Goal: Task Accomplishment & Management: Complete application form

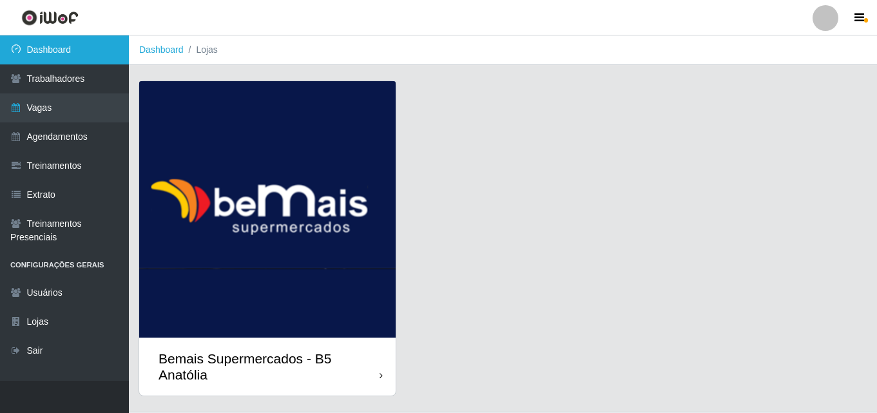
click at [70, 53] on link "Dashboard" at bounding box center [64, 49] width 129 height 29
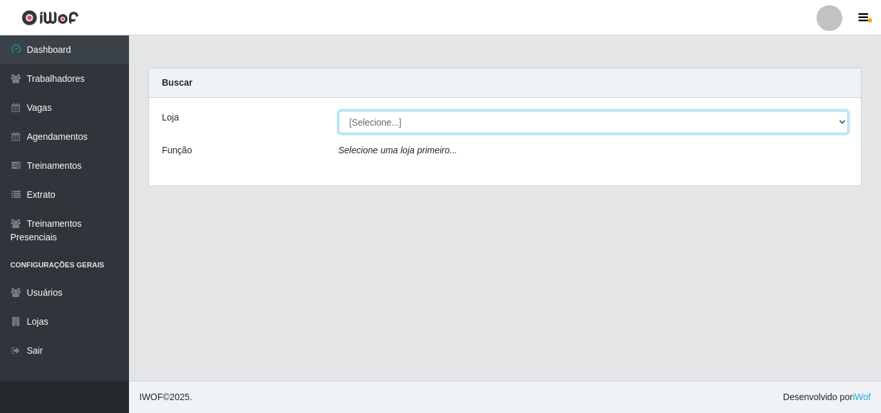
click at [841, 121] on select "[Selecione...] Bemais Supermercados - B5 Anatólia" at bounding box center [593, 122] width 510 height 23
select select "405"
click at [338, 111] on select "[Selecione...] Bemais Supermercados - B5 Anatólia" at bounding box center [593, 122] width 510 height 23
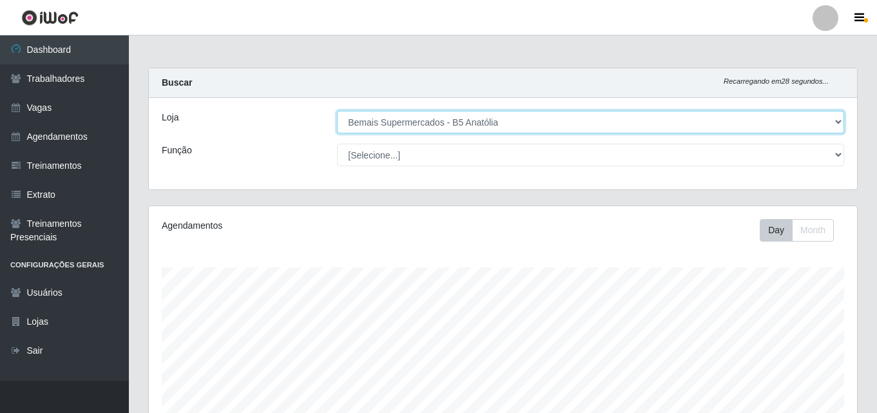
scroll to position [268, 708]
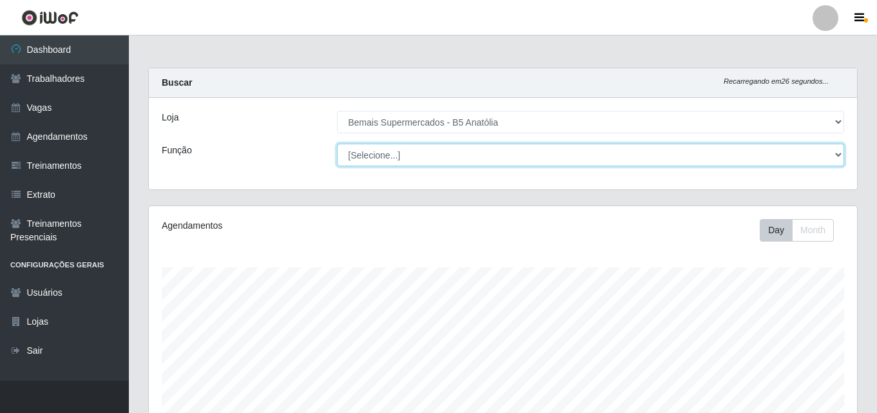
click at [835, 153] on select "[Selecione...] ASG ASG + ASG ++ Auxiliar de Estacionamento Auxiliar de Estacion…" at bounding box center [590, 155] width 507 height 23
select select "82"
click at [337, 144] on select "[Selecione...] ASG ASG + ASG ++ Auxiliar de Estacionamento Auxiliar de Estacion…" at bounding box center [590, 155] width 507 height 23
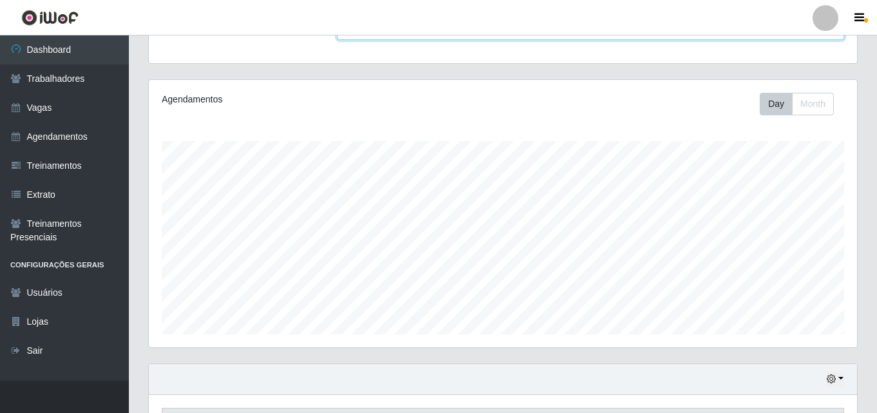
scroll to position [213, 0]
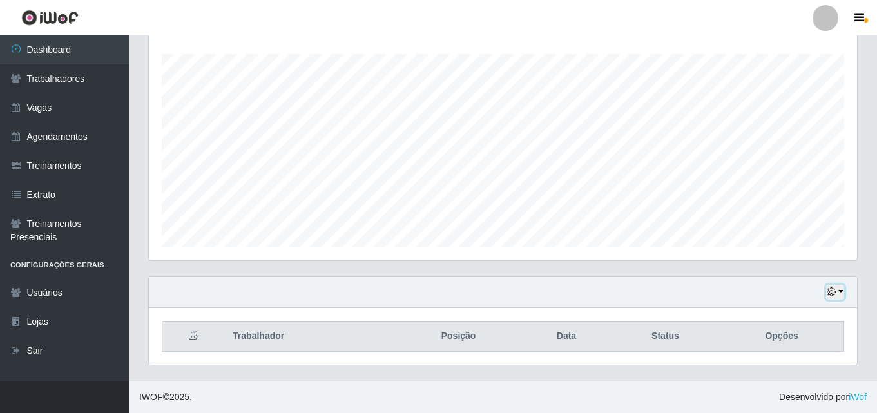
click at [841, 291] on button "button" at bounding box center [835, 292] width 18 height 15
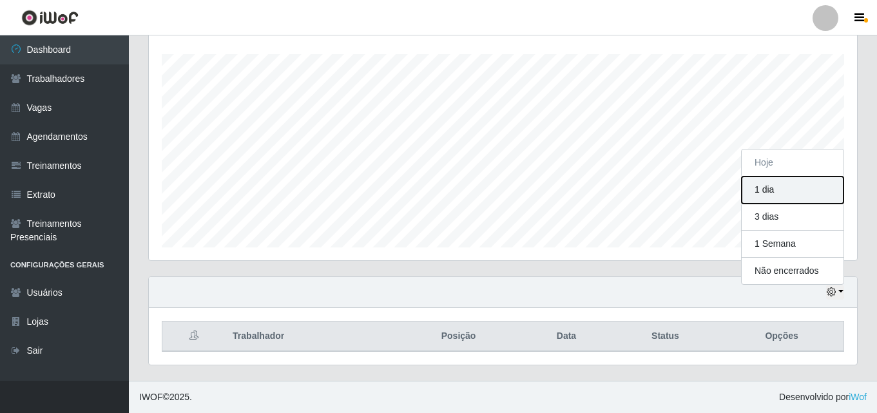
click at [774, 188] on button "1 dia" at bounding box center [793, 190] width 102 height 27
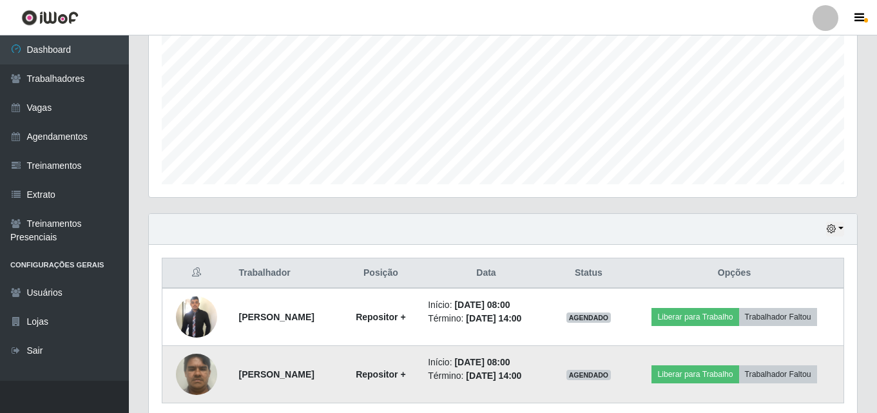
scroll to position [328, 0]
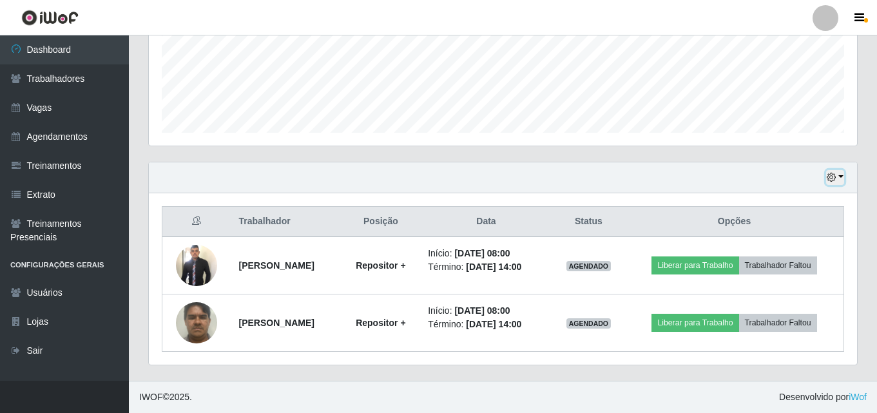
click at [843, 177] on button "button" at bounding box center [835, 177] width 18 height 15
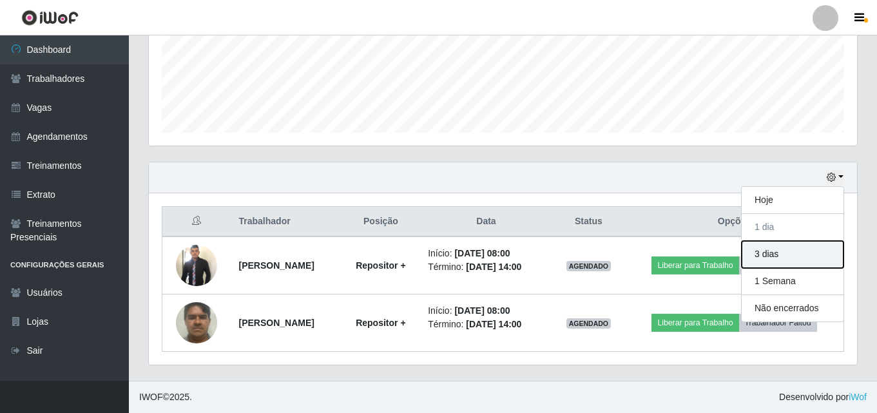
click at [781, 255] on button "3 dias" at bounding box center [793, 254] width 102 height 27
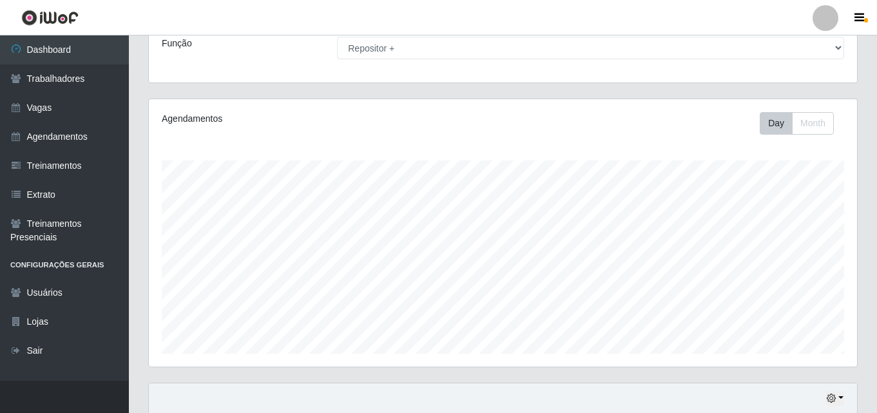
scroll to position [0, 0]
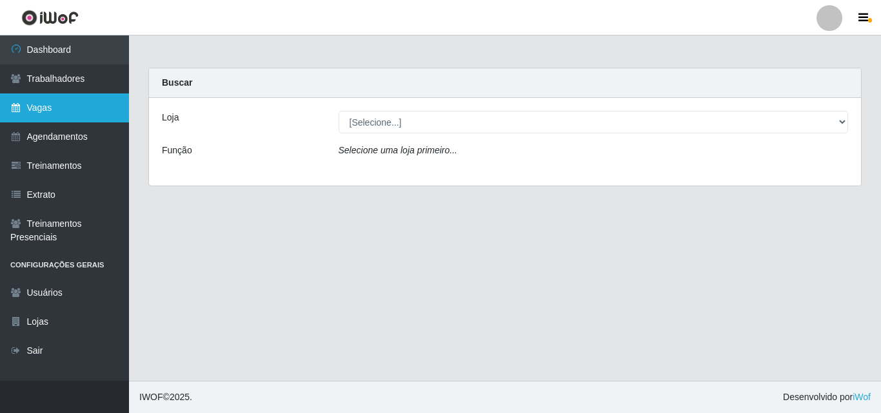
click at [55, 108] on link "Vagas" at bounding box center [64, 107] width 129 height 29
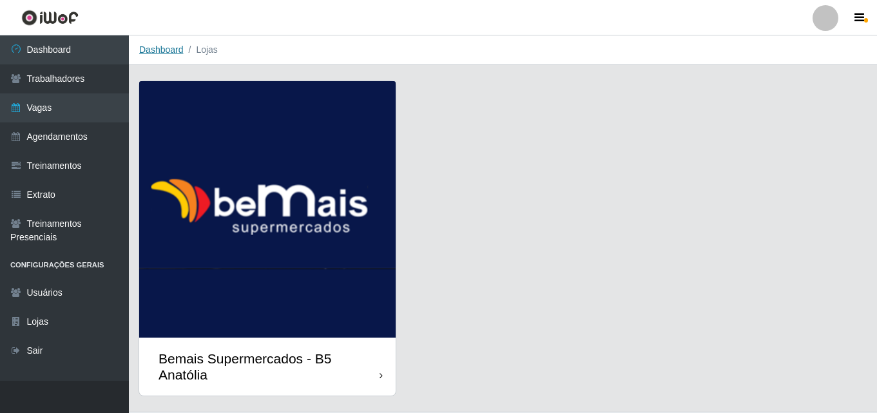
click at [166, 53] on link "Dashboard" at bounding box center [161, 49] width 44 height 10
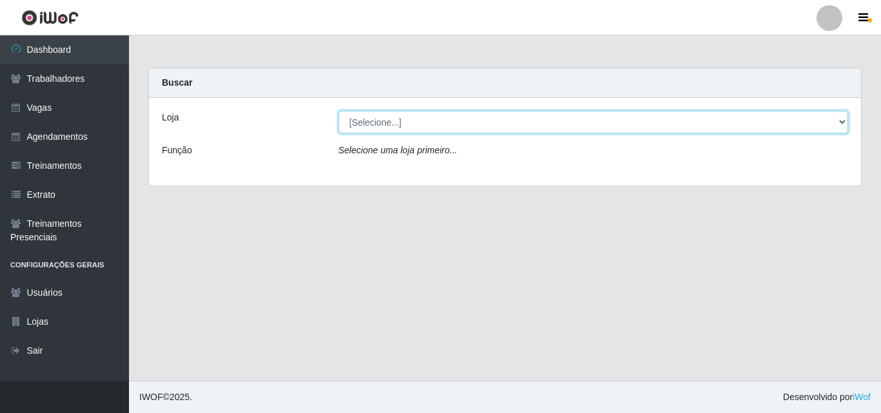
click at [839, 124] on select "[Selecione...] Bemais Supermercados - B5 Anatólia" at bounding box center [593, 122] width 510 height 23
select select "405"
click at [338, 111] on select "[Selecione...] Bemais Supermercados - B5 Anatólia" at bounding box center [593, 122] width 510 height 23
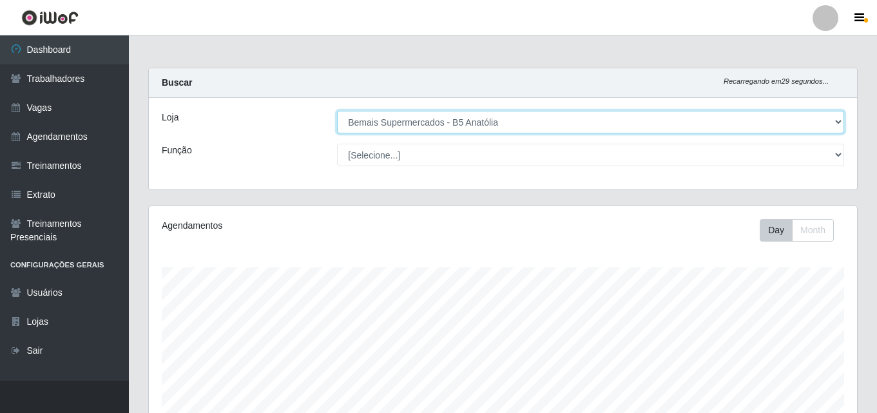
scroll to position [268, 708]
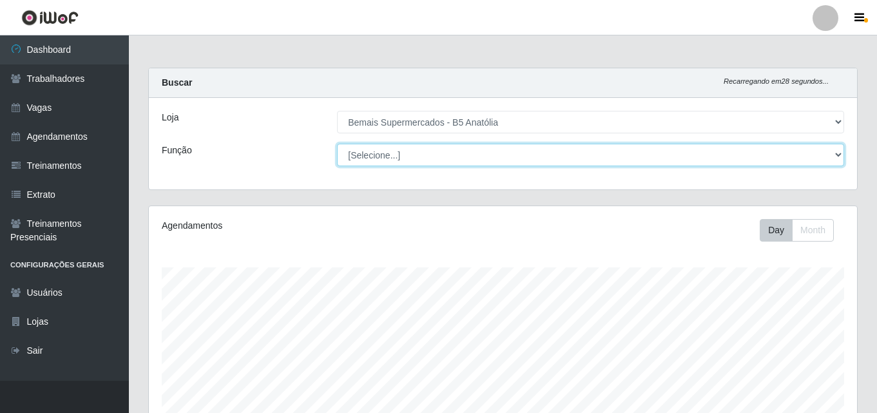
drag, startPoint x: 838, startPoint y: 155, endPoint x: 825, endPoint y: 159, distance: 13.9
click at [838, 155] on select "[Selecione...] ASG ASG + ASG ++ Auxiliar de Estacionamento Auxiliar de Estacion…" at bounding box center [590, 155] width 507 height 23
select select "82"
click at [337, 144] on select "[Selecione...] ASG ASG + ASG ++ Auxiliar de Estacionamento Auxiliar de Estacion…" at bounding box center [590, 155] width 507 height 23
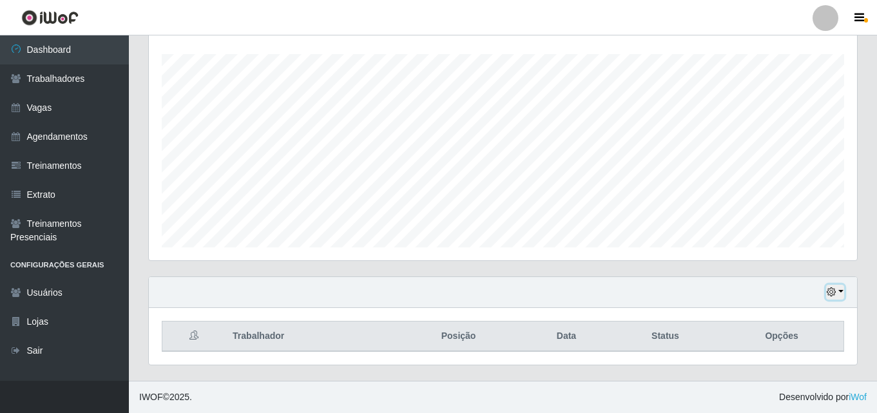
click at [839, 293] on button "button" at bounding box center [835, 292] width 18 height 15
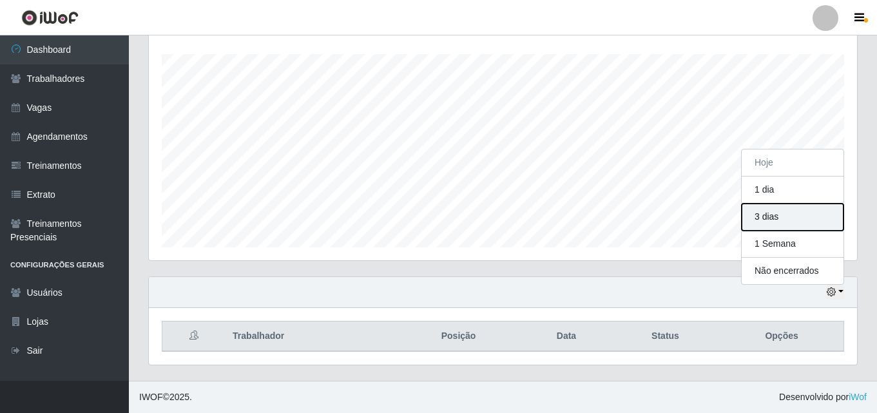
click at [779, 219] on button "3 dias" at bounding box center [793, 217] width 102 height 27
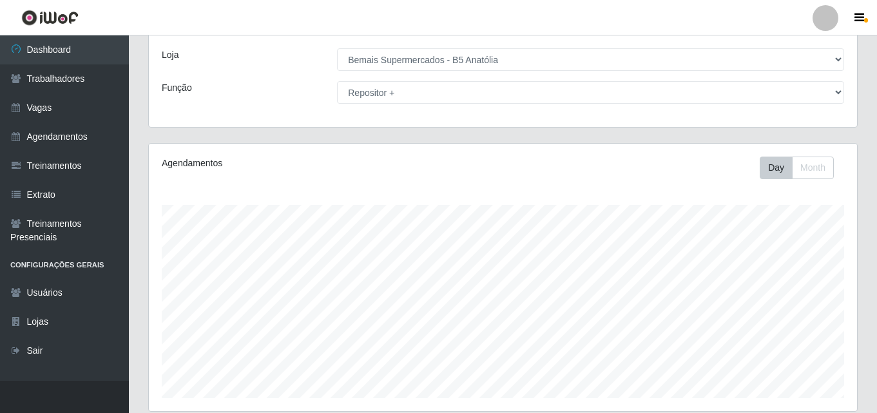
scroll to position [0, 0]
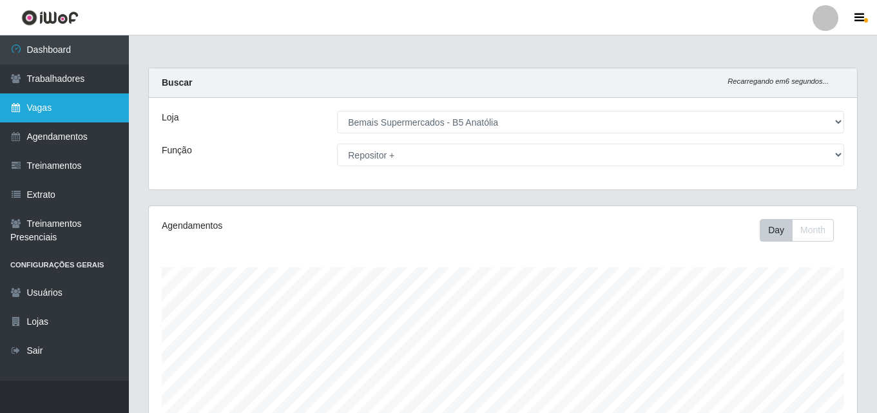
click at [41, 110] on link "Vagas" at bounding box center [64, 107] width 129 height 29
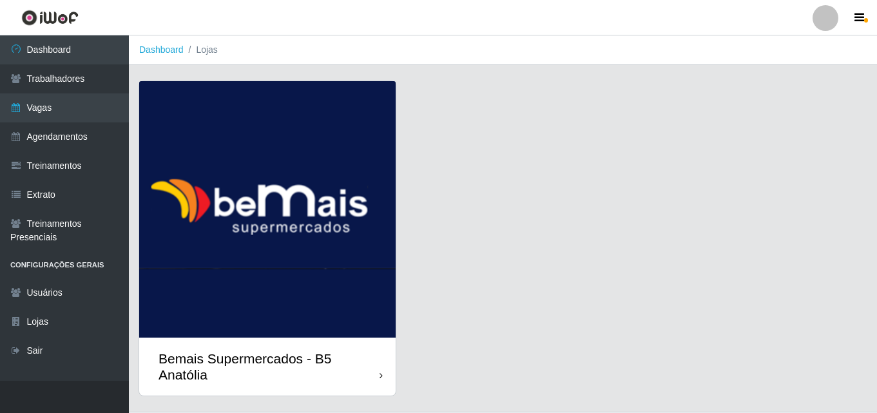
scroll to position [31, 0]
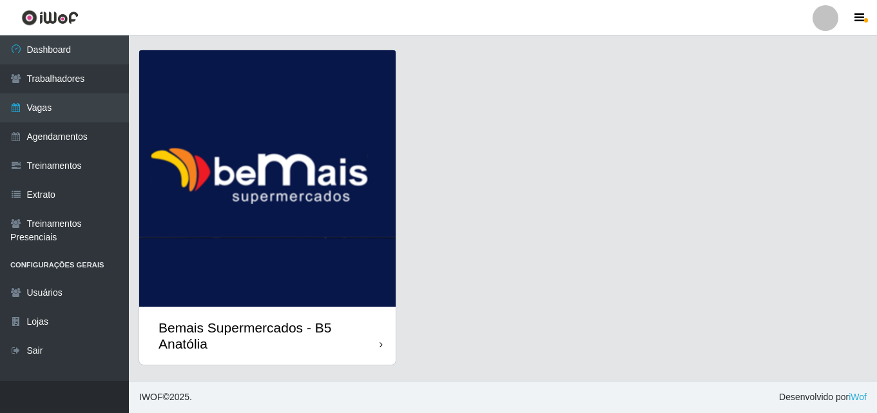
click at [384, 344] on div "Bemais Supermercados - B5 Anatólia" at bounding box center [267, 336] width 257 height 58
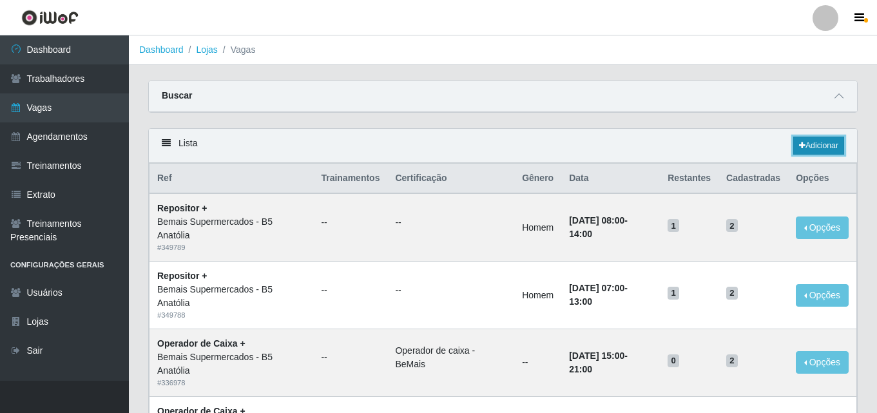
click at [816, 146] on link "Adicionar" at bounding box center [819, 146] width 51 height 18
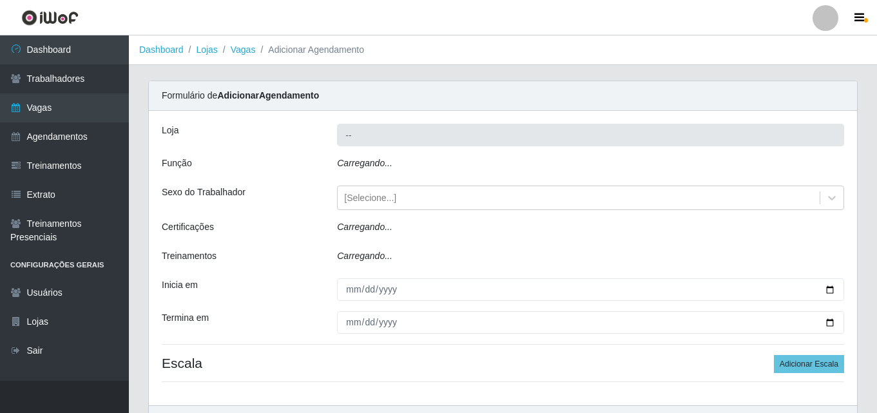
type input "Bemais Supermercados - B5 Anatólia"
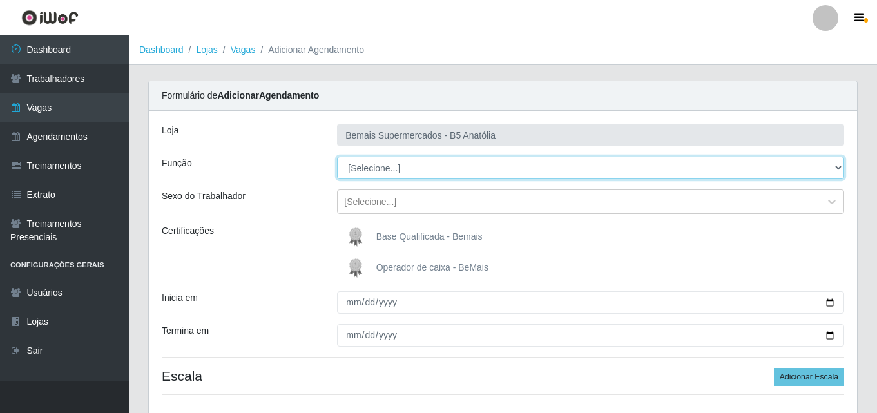
click at [838, 168] on select "[Selecione...] ASG ASG + ASG ++ Auxiliar de Estacionamento Auxiliar de Estacion…" at bounding box center [590, 168] width 507 height 23
select select "82"
click at [337, 157] on select "[Selecione...] ASG ASG + ASG ++ Auxiliar de Estacionamento Auxiliar de Estacion…" at bounding box center [590, 168] width 507 height 23
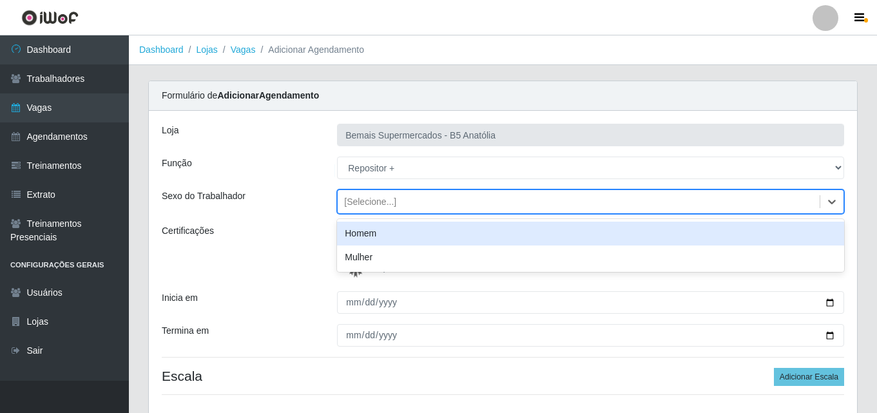
drag, startPoint x: 834, startPoint y: 203, endPoint x: 775, endPoint y: 208, distance: 58.9
click at [827, 203] on icon at bounding box center [832, 201] width 13 height 13
click at [422, 232] on div "Homem" at bounding box center [590, 234] width 507 height 24
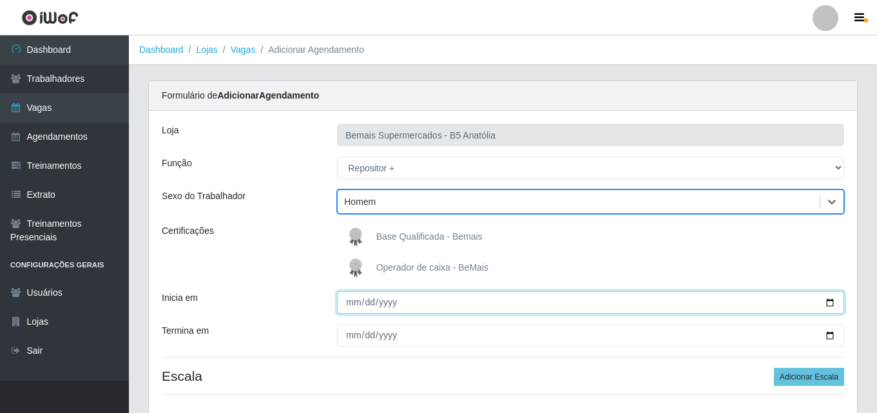
click at [830, 302] on input "Inicia em" at bounding box center [590, 302] width 507 height 23
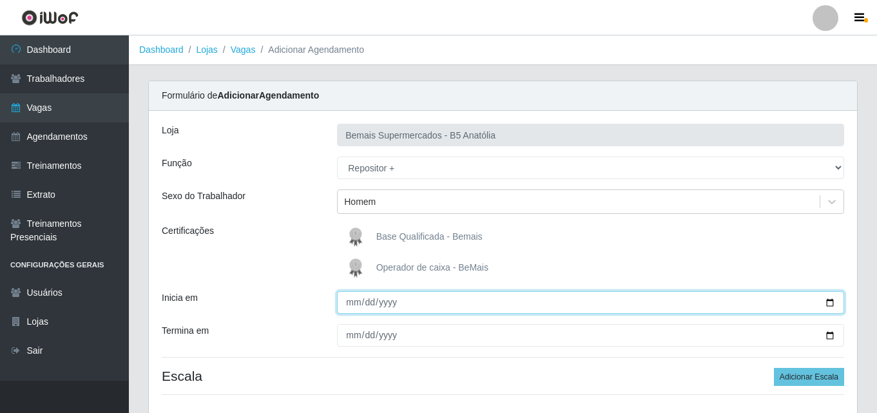
type input "[DATE]"
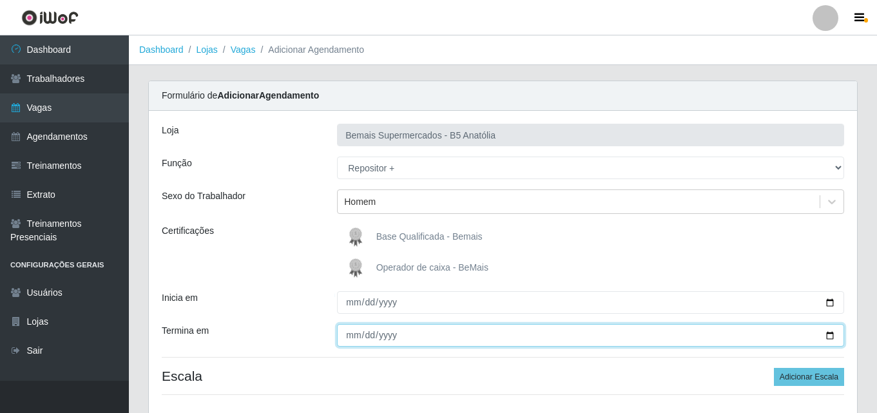
drag, startPoint x: 828, startPoint y: 335, endPoint x: 805, endPoint y: 331, distance: 24.2
click at [829, 335] on input "Termina em" at bounding box center [590, 335] width 507 height 23
type input "[DATE]"
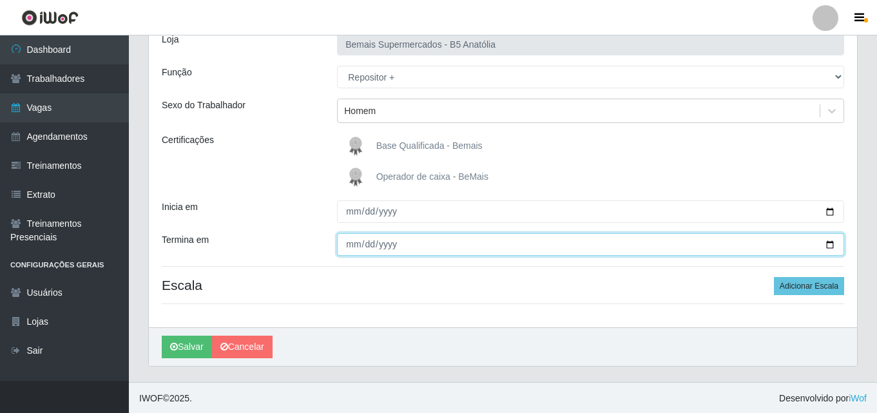
scroll to position [92, 0]
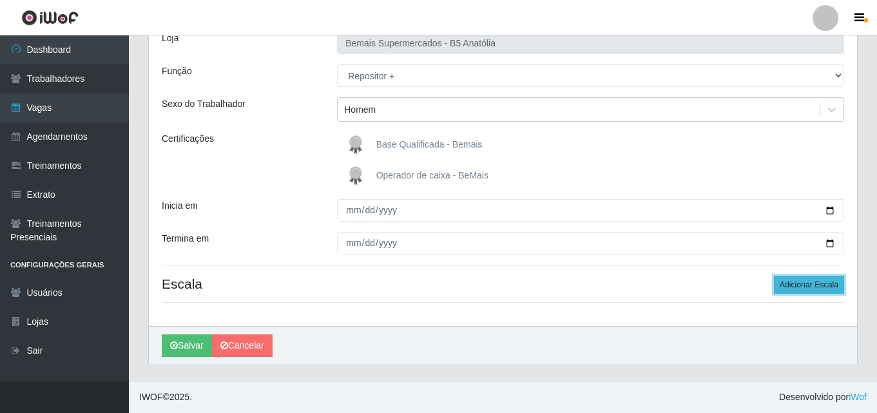
click at [803, 285] on button "Adicionar Escala" at bounding box center [809, 285] width 70 height 18
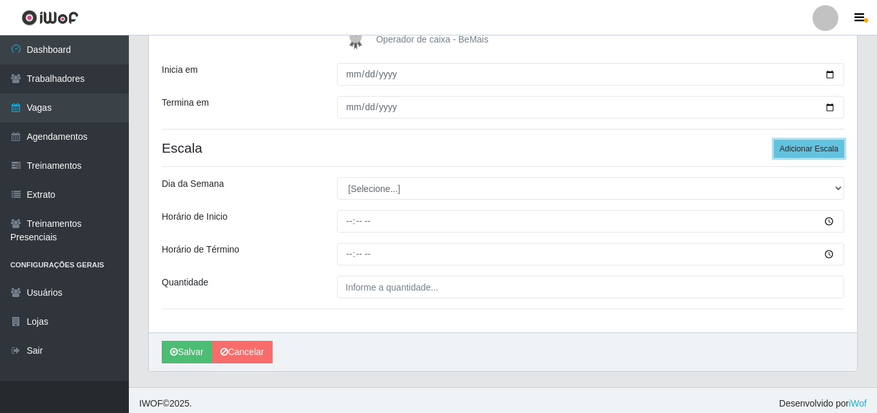
scroll to position [235, 0]
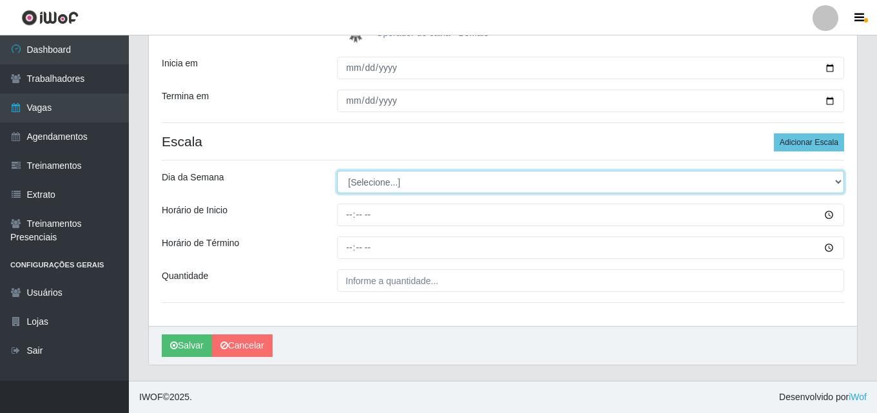
drag, startPoint x: 838, startPoint y: 182, endPoint x: 832, endPoint y: 189, distance: 9.1
click at [838, 182] on select "[Selecione...] Segunda Terça Quarta Quinta Sexta Sábado Domingo" at bounding box center [590, 182] width 507 height 23
select select "0"
click at [337, 171] on select "[Selecione...] Segunda Terça Quarta Quinta Sexta Sábado Domingo" at bounding box center [590, 182] width 507 height 23
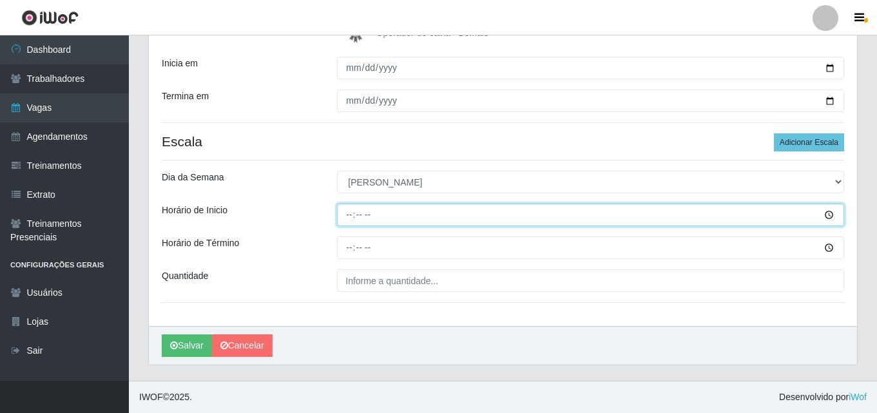
click at [351, 217] on input "Horário de Inicio" at bounding box center [590, 215] width 507 height 23
type input "08:00"
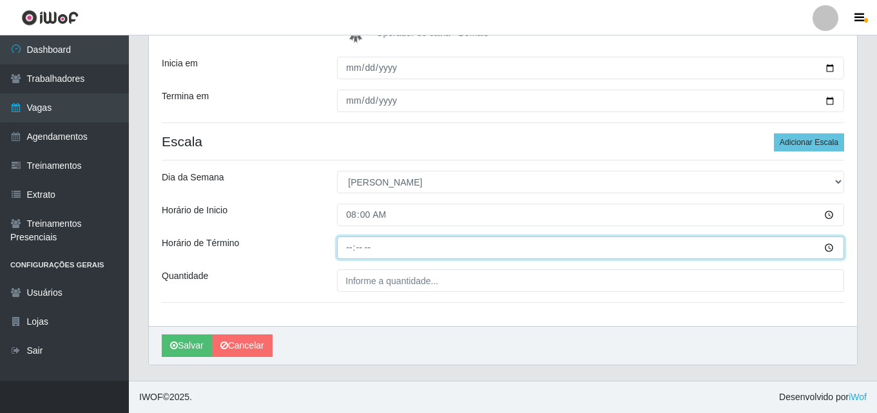
click at [353, 249] on input "Horário de Término" at bounding box center [590, 248] width 507 height 23
type input "14:00"
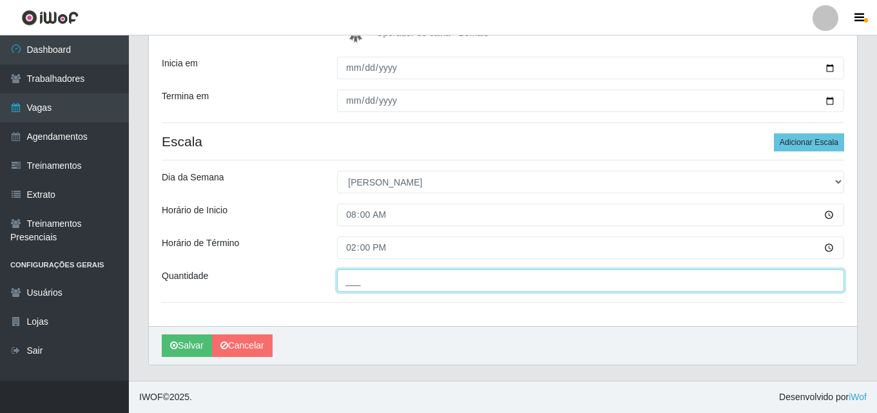
click at [386, 282] on input "___" at bounding box center [590, 280] width 507 height 23
type input "02_"
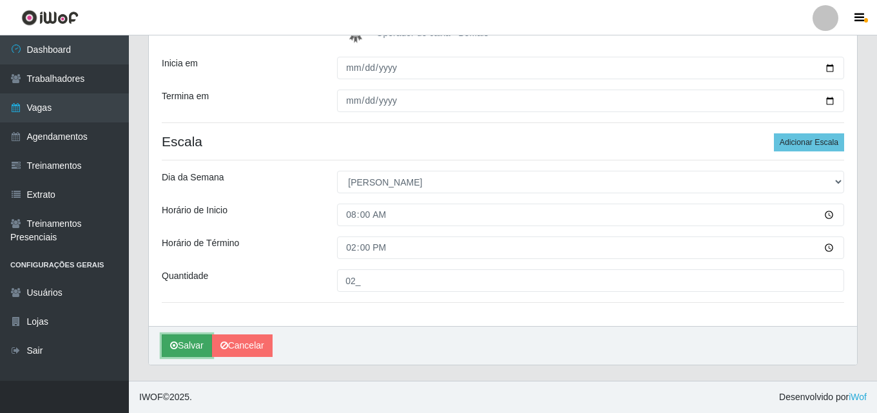
click at [202, 347] on button "Salvar" at bounding box center [187, 346] width 50 height 23
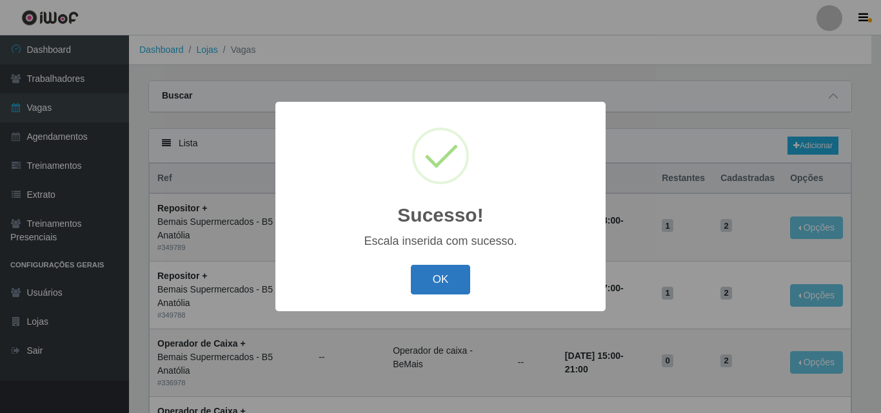
click at [444, 289] on button "OK" at bounding box center [441, 280] width 60 height 30
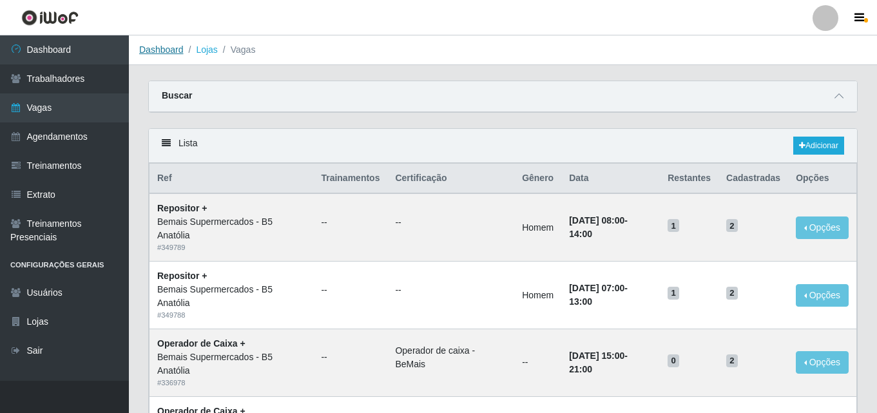
click at [162, 52] on link "Dashboard" at bounding box center [161, 49] width 44 height 10
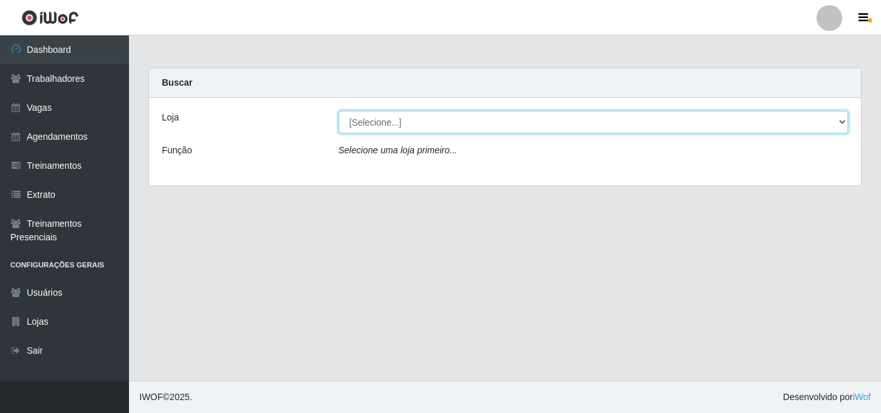
click at [843, 122] on select "[Selecione...] Bemais Supermercados - B5 Anatólia" at bounding box center [593, 122] width 510 height 23
select select "405"
click at [338, 111] on select "[Selecione...] Bemais Supermercados - B5 Anatólia" at bounding box center [593, 122] width 510 height 23
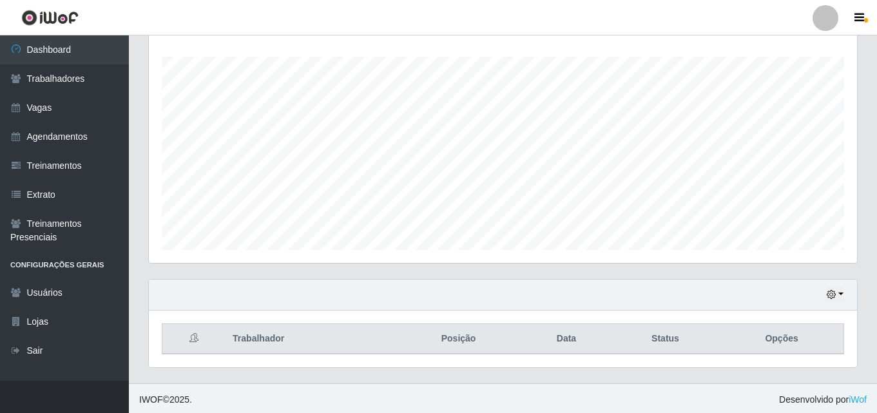
scroll to position [213, 0]
click at [842, 293] on button "button" at bounding box center [835, 292] width 18 height 15
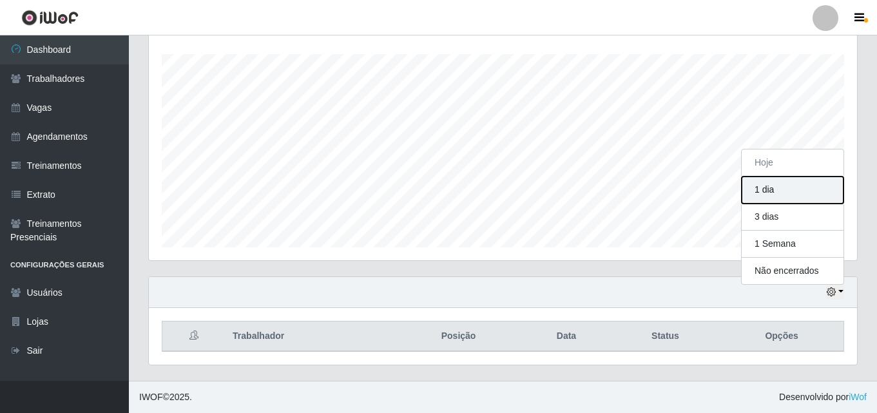
click at [772, 193] on button "1 dia" at bounding box center [793, 190] width 102 height 27
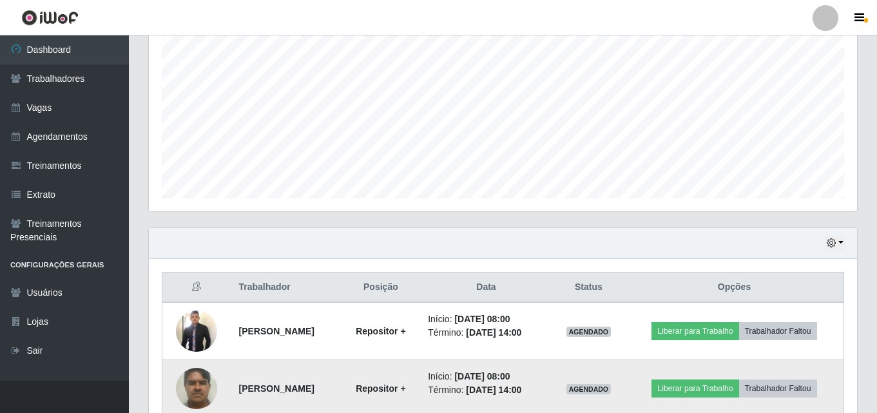
scroll to position [199, 0]
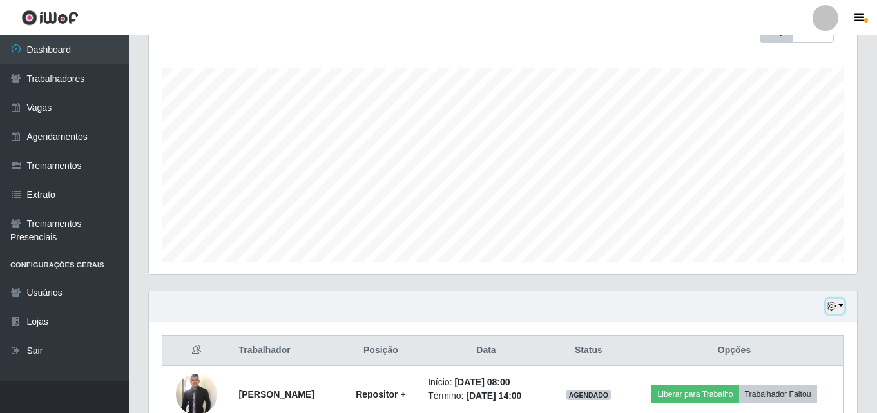
click at [840, 306] on button "button" at bounding box center [835, 306] width 18 height 15
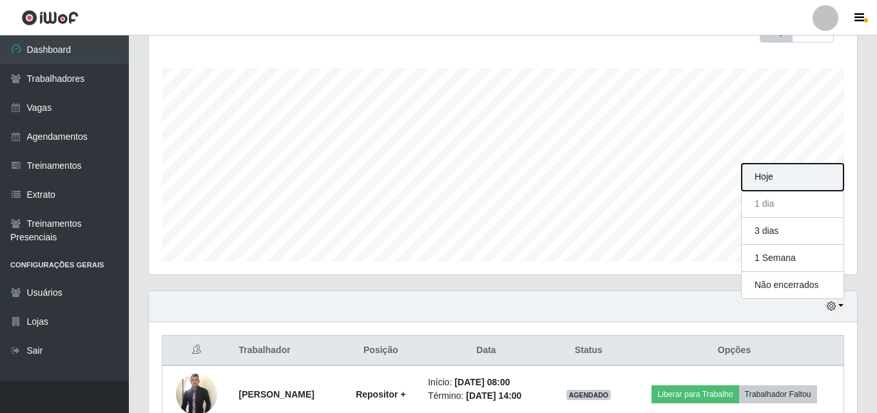
click at [777, 176] on button "Hoje" at bounding box center [793, 177] width 102 height 27
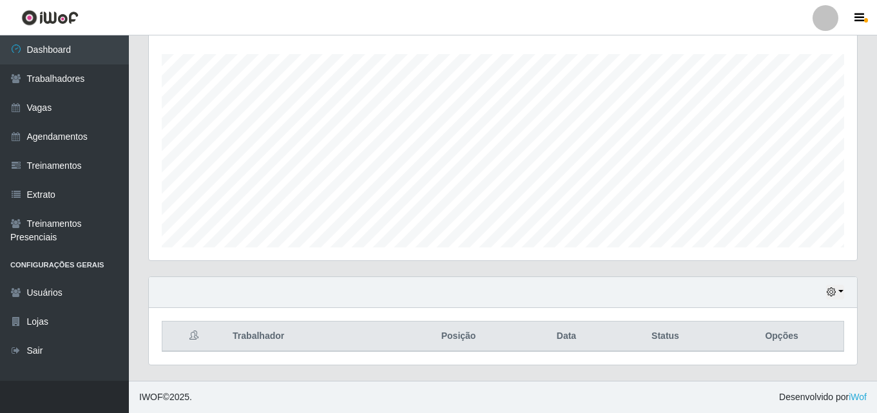
scroll to position [0, 0]
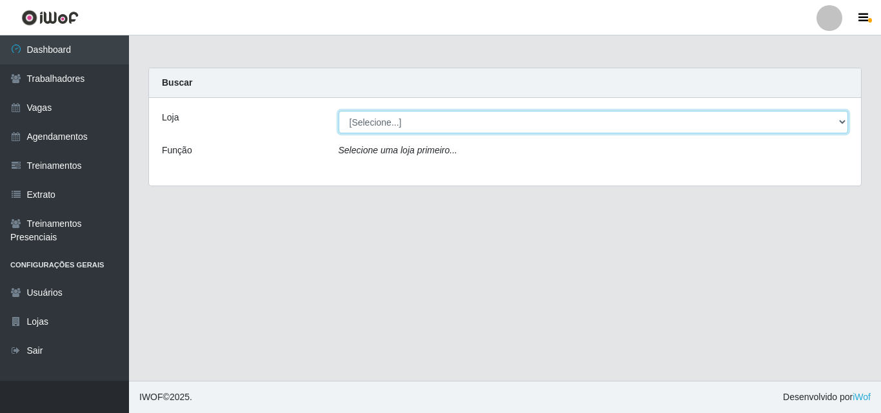
click at [837, 124] on select "[Selecione...] Bemais Supermercados - B5 Anatólia" at bounding box center [593, 122] width 510 height 23
click at [338, 111] on select "[Selecione...] Bemais Supermercados - B5 Anatólia" at bounding box center [593, 122] width 510 height 23
drag, startPoint x: 841, startPoint y: 122, endPoint x: 810, endPoint y: 129, distance: 31.7
click at [841, 122] on select "[Selecione...] Bemais Supermercados - B5 Anatólia" at bounding box center [593, 122] width 510 height 23
select select "405"
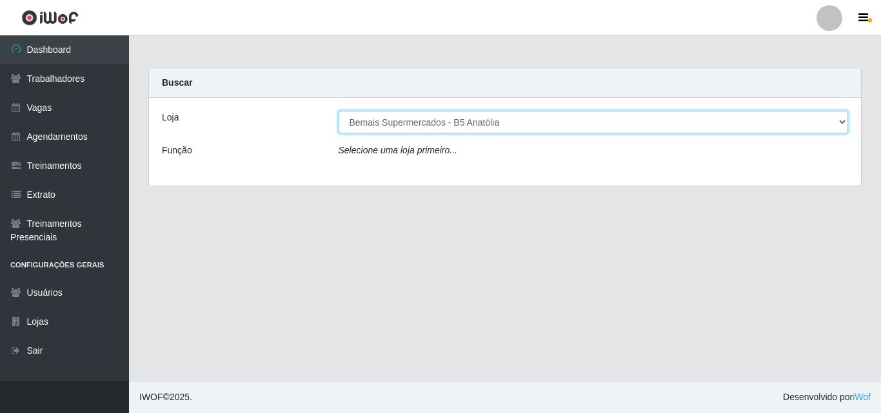
click at [338, 111] on select "[Selecione...] Bemais Supermercados - B5 Anatólia" at bounding box center [593, 122] width 510 height 23
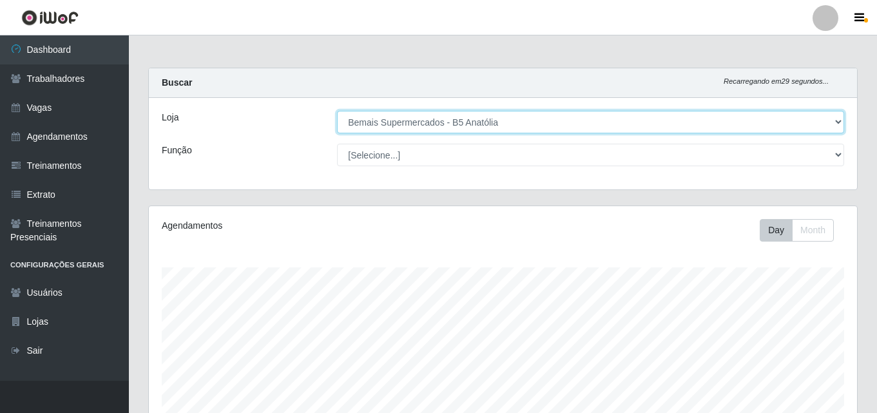
scroll to position [268, 708]
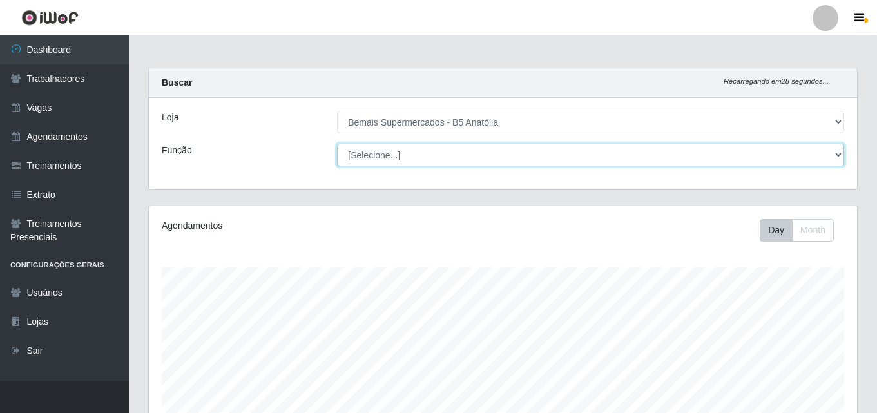
drag, startPoint x: 841, startPoint y: 154, endPoint x: 828, endPoint y: 164, distance: 16.1
click at [840, 156] on select "[Selecione...] ASG ASG + ASG ++ Auxiliar de Estacionamento Auxiliar de Estacion…" at bounding box center [590, 155] width 507 height 23
select select "82"
click at [337, 144] on select "[Selecione...] ASG ASG + ASG ++ Auxiliar de Estacionamento Auxiliar de Estacion…" at bounding box center [590, 155] width 507 height 23
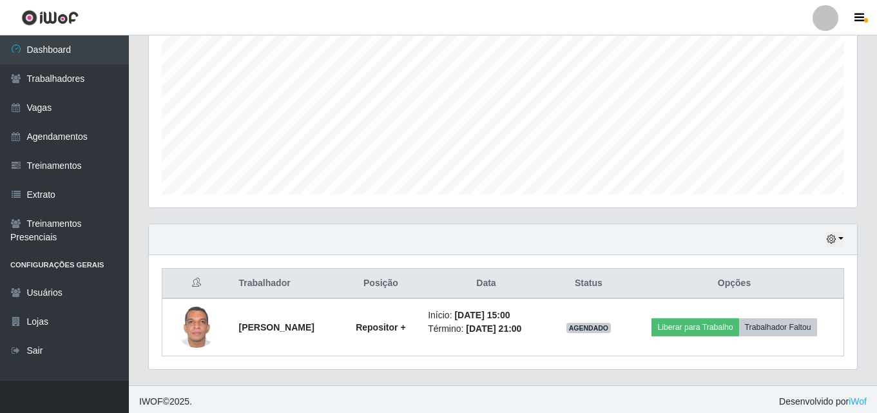
scroll to position [271, 0]
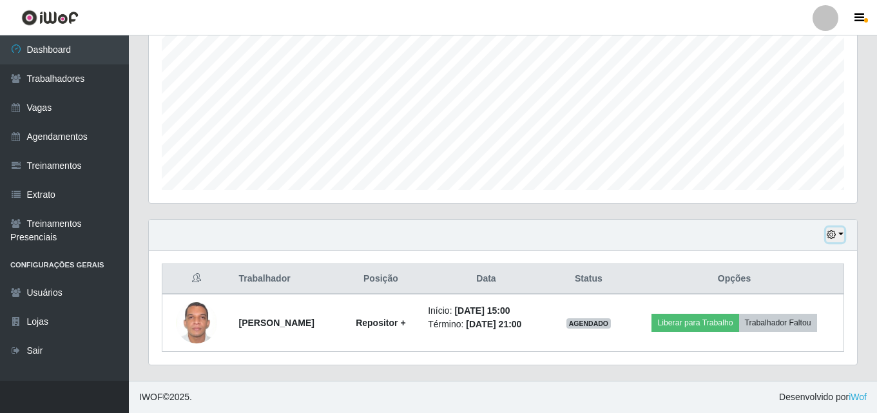
click at [842, 237] on button "button" at bounding box center [835, 235] width 18 height 15
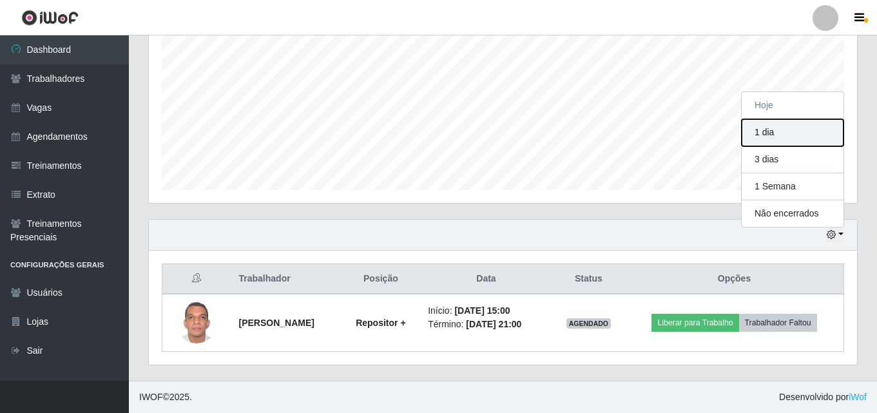
click at [780, 140] on button "1 dia" at bounding box center [793, 132] width 102 height 27
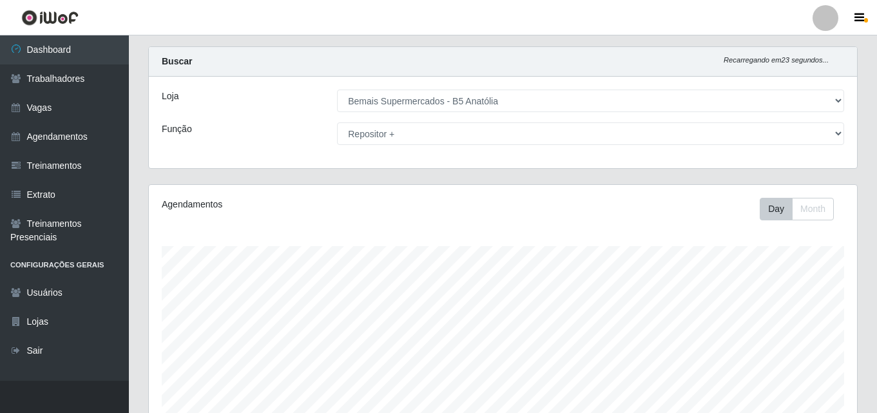
scroll to position [0, 0]
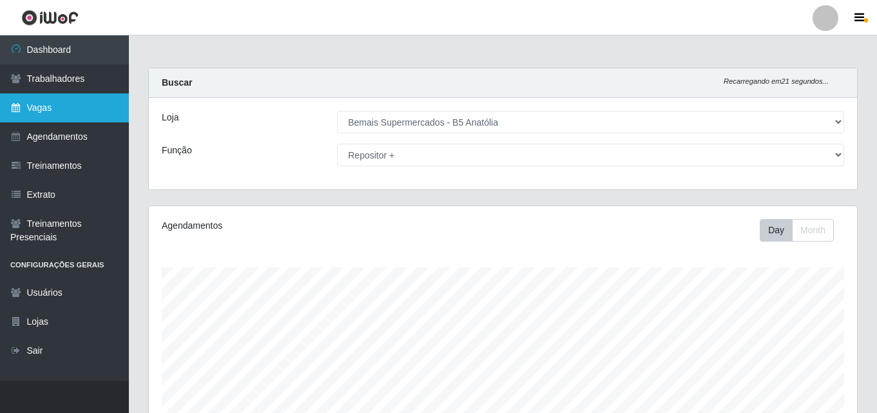
click at [49, 108] on link "Vagas" at bounding box center [64, 107] width 129 height 29
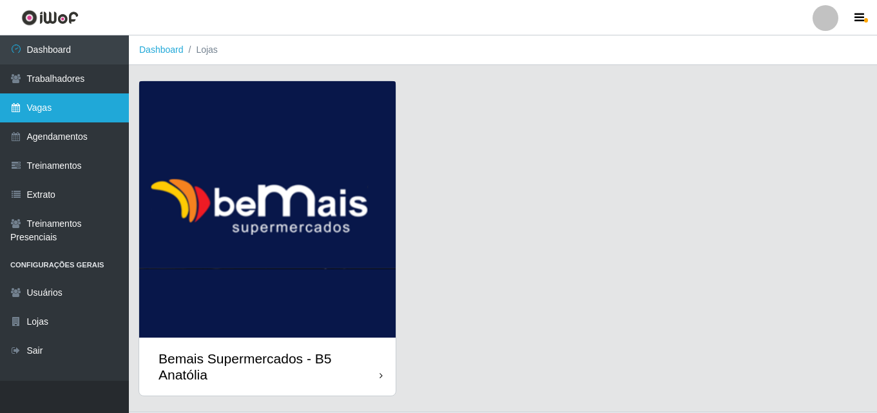
click at [69, 112] on link "Vagas" at bounding box center [64, 107] width 129 height 29
click at [70, 110] on link "Vagas" at bounding box center [64, 107] width 129 height 29
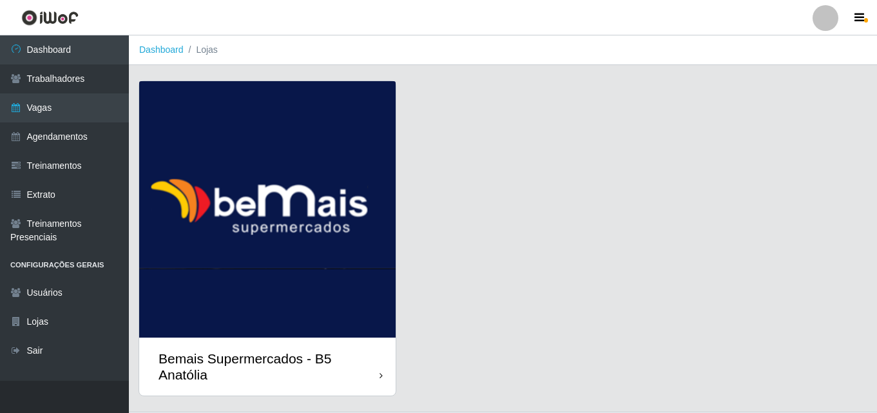
click at [380, 375] on icon at bounding box center [381, 375] width 3 height 9
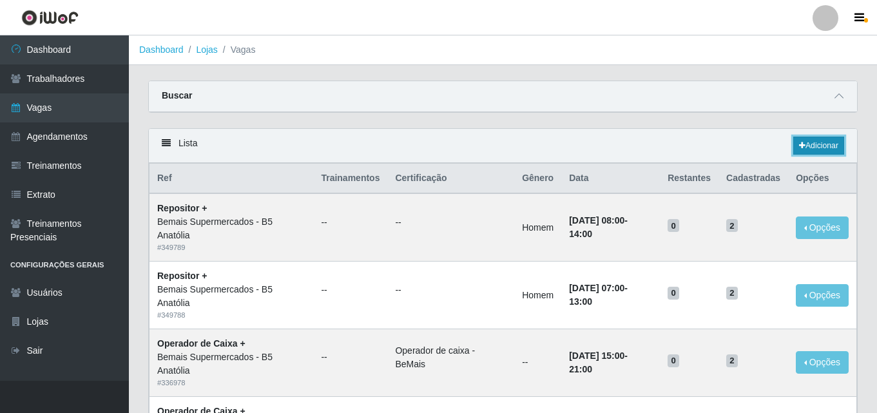
click at [822, 144] on link "Adicionar" at bounding box center [819, 146] width 51 height 18
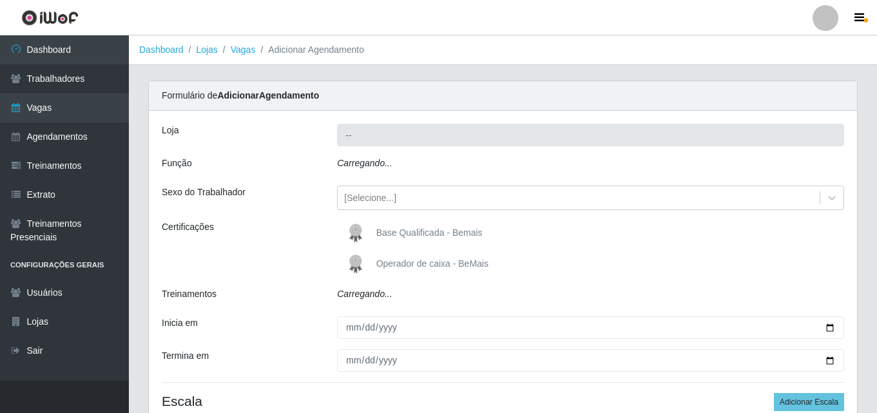
type input "Bemais Supermercados - B5 Anatólia"
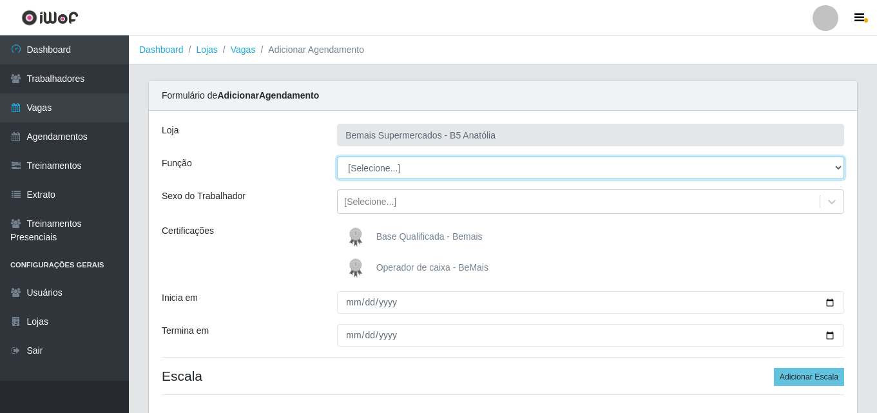
click at [839, 168] on select "[Selecione...] ASG ASG + ASG ++ Auxiliar de Estacionamento Auxiliar de Estacion…" at bounding box center [590, 168] width 507 height 23
select select "70"
click at [337, 157] on select "[Selecione...] ASG ASG + ASG ++ Auxiliar de Estacionamento Auxiliar de Estacion…" at bounding box center [590, 168] width 507 height 23
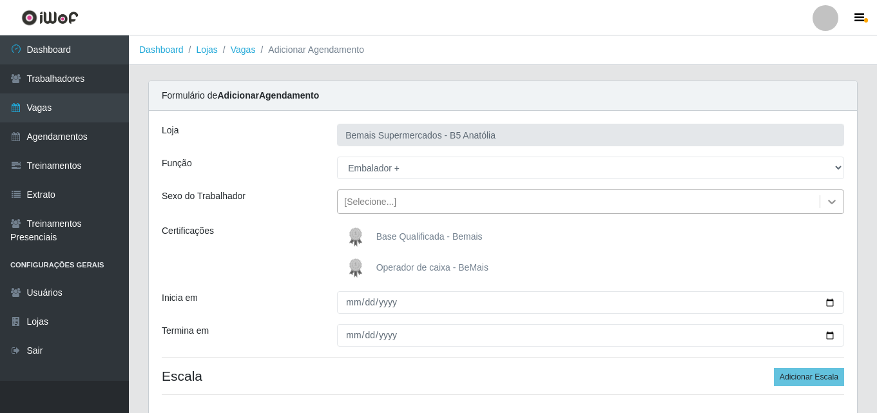
click at [828, 205] on icon at bounding box center [832, 201] width 13 height 13
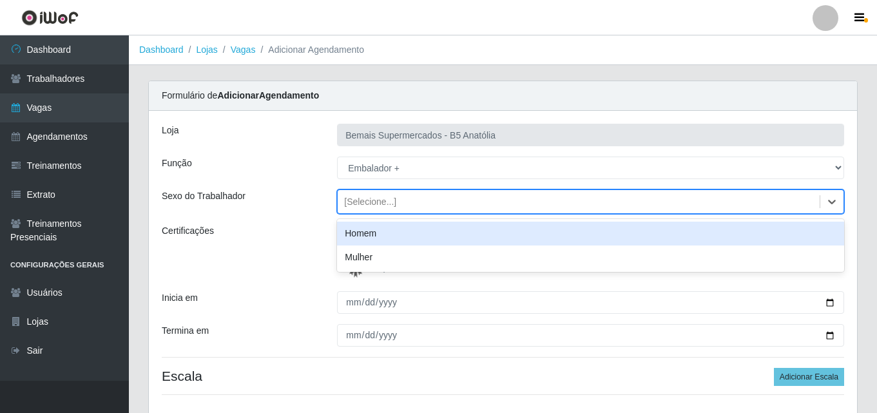
click at [460, 235] on div "Homem" at bounding box center [590, 234] width 507 height 24
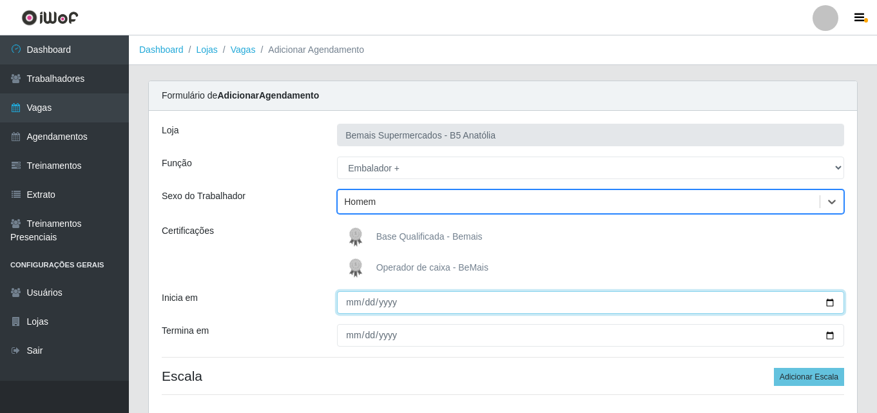
click at [827, 304] on input "Inicia em" at bounding box center [590, 302] width 507 height 23
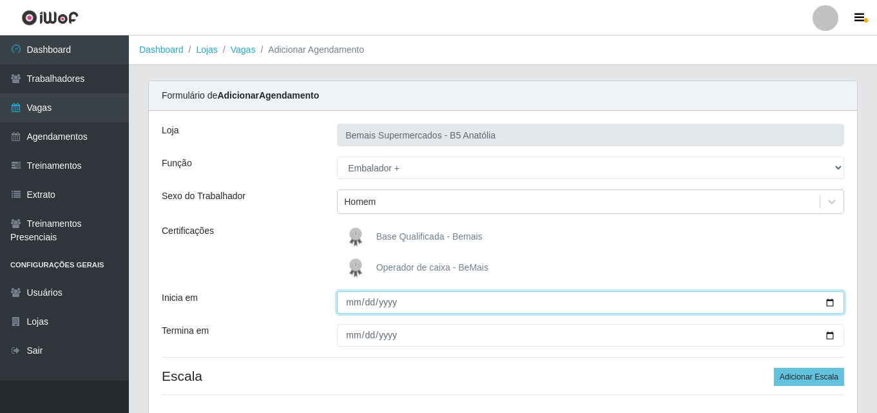
type input "[DATE]"
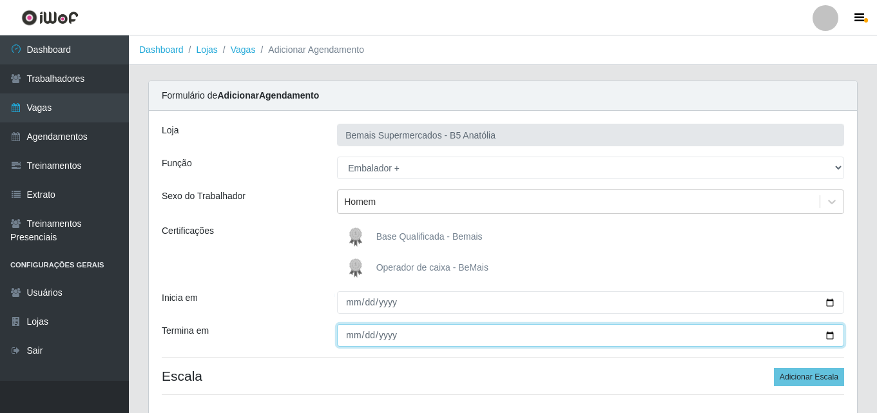
click at [828, 336] on input "Termina em" at bounding box center [590, 335] width 507 height 23
type input "[DATE]"
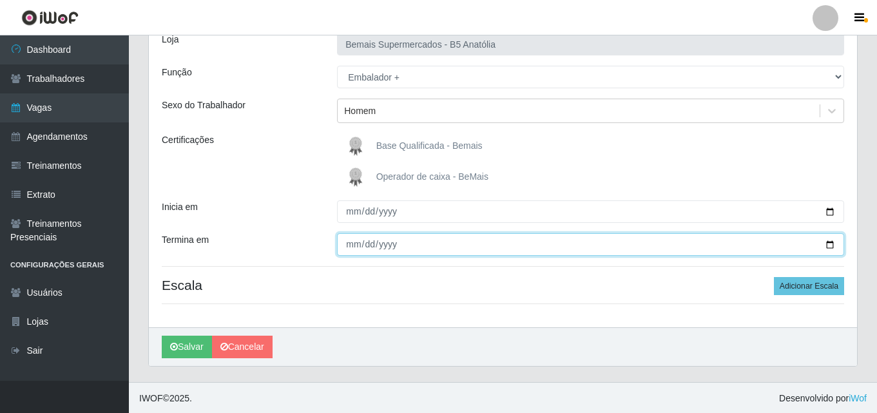
scroll to position [92, 0]
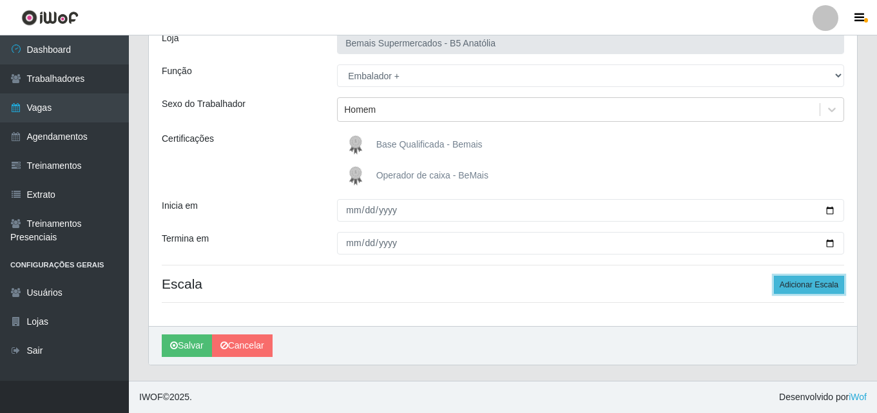
click at [822, 283] on button "Adicionar Escala" at bounding box center [809, 285] width 70 height 18
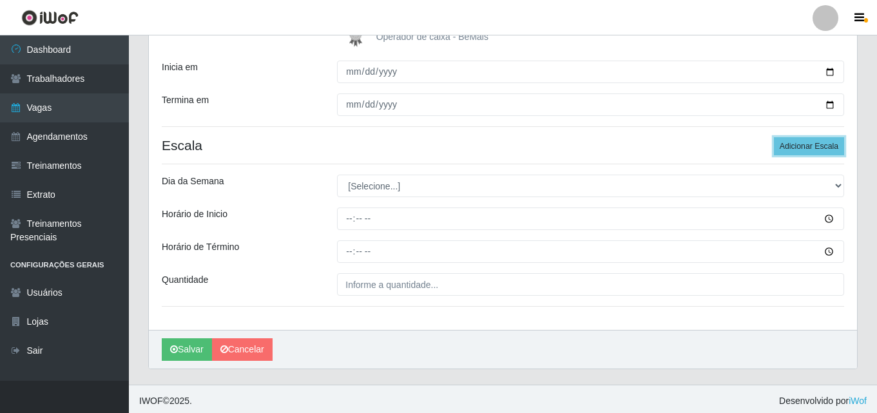
scroll to position [235, 0]
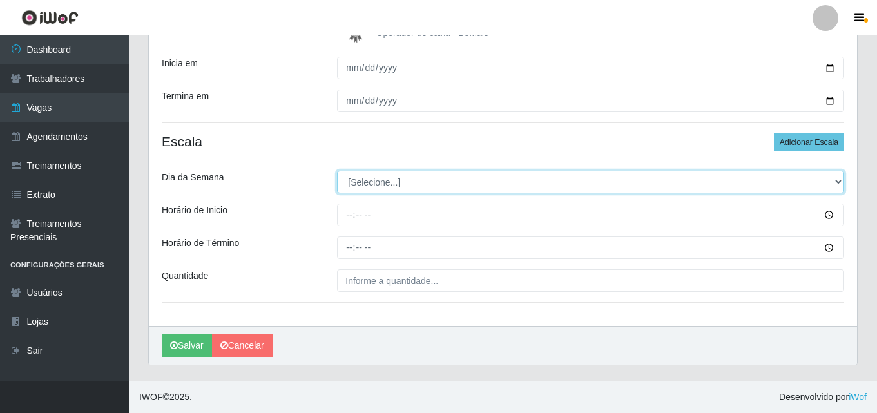
drag, startPoint x: 836, startPoint y: 186, endPoint x: 808, endPoint y: 190, distance: 28.0
click at [836, 186] on select "[Selecione...] Segunda Terça Quarta Quinta Sexta Sábado Domingo" at bounding box center [590, 182] width 507 height 23
select select "0"
click at [337, 171] on select "[Selecione...] Segunda Terça Quarta Quinta Sexta Sábado Domingo" at bounding box center [590, 182] width 507 height 23
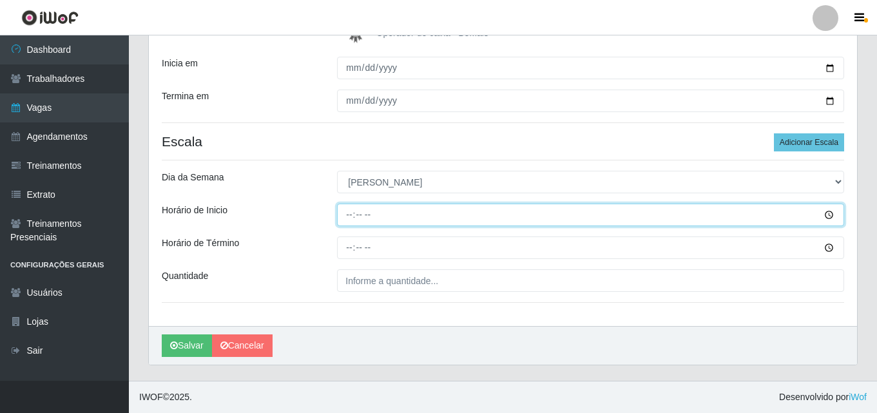
click at [350, 217] on input "Horário de Inicio" at bounding box center [590, 215] width 507 height 23
type input "08:00"
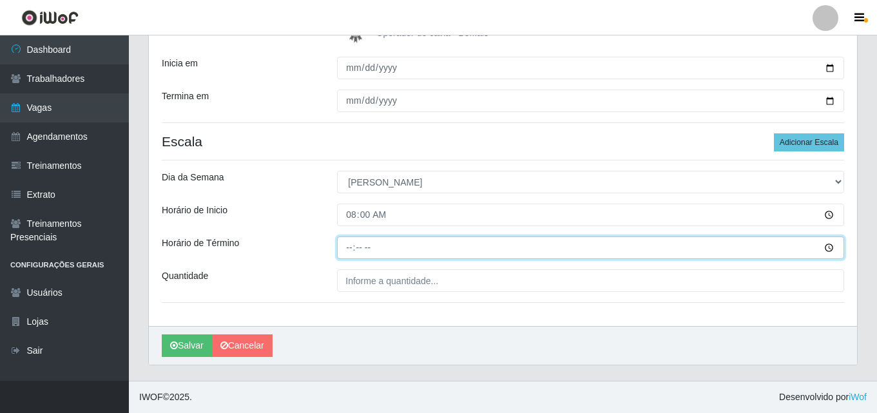
click at [351, 246] on input "Horário de Término" at bounding box center [590, 248] width 507 height 23
type input "14:00"
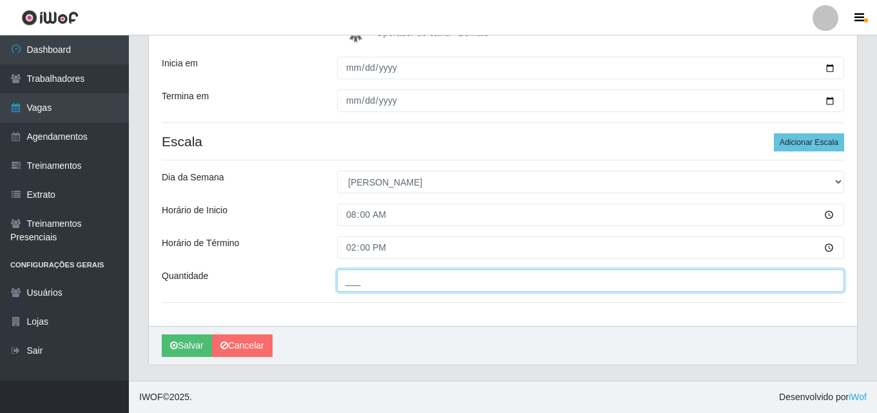
click at [381, 278] on input "___" at bounding box center [590, 280] width 507 height 23
type input "01_"
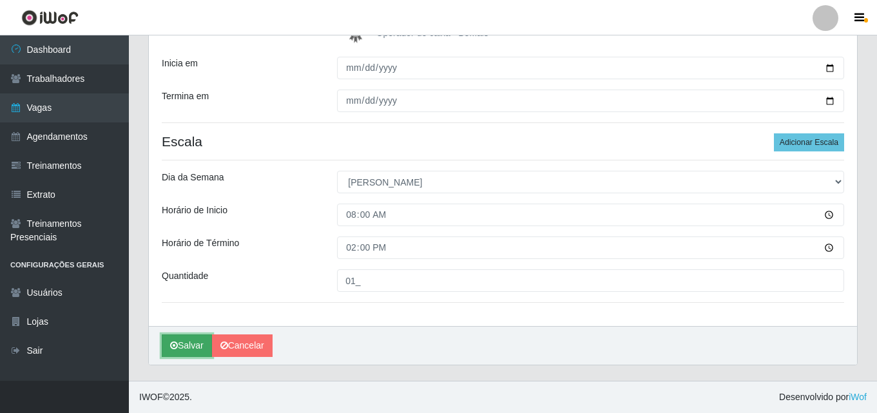
click at [193, 346] on button "Salvar" at bounding box center [187, 346] width 50 height 23
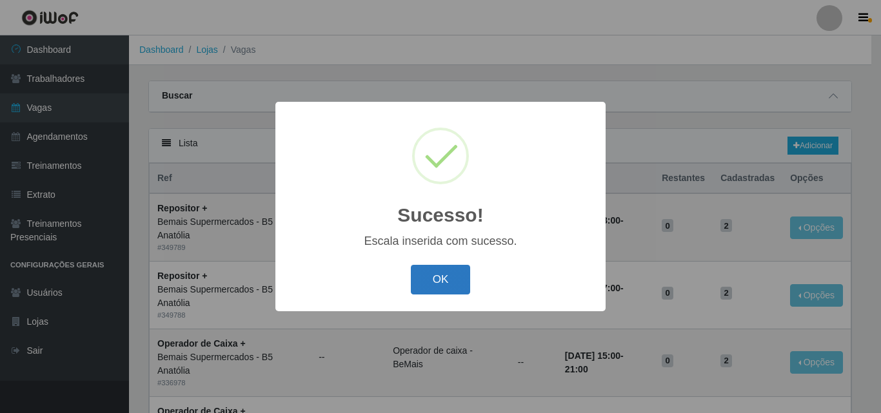
click at [429, 287] on button "OK" at bounding box center [441, 280] width 60 height 30
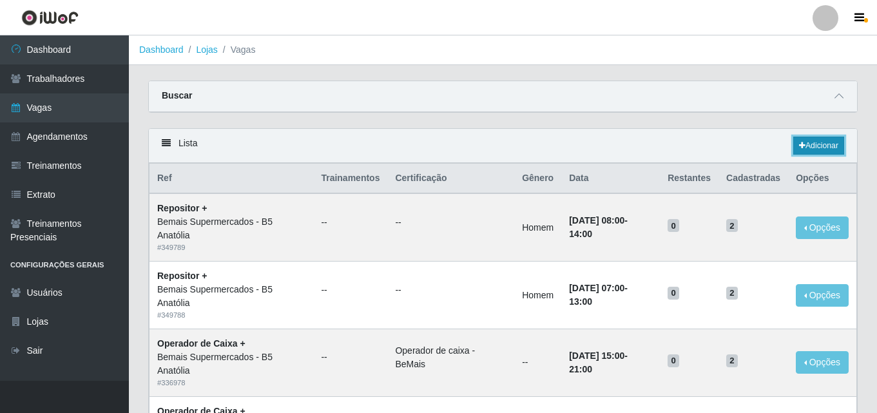
click at [826, 147] on link "Adicionar" at bounding box center [819, 146] width 51 height 18
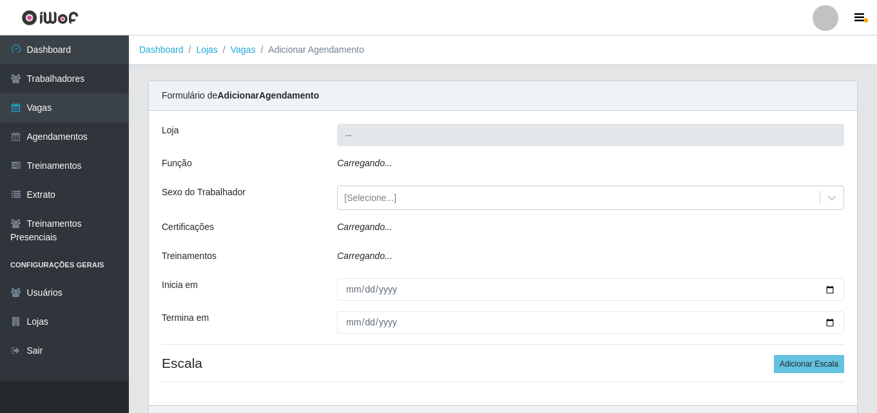
type input "Bemais Supermercados - B5 Anatólia"
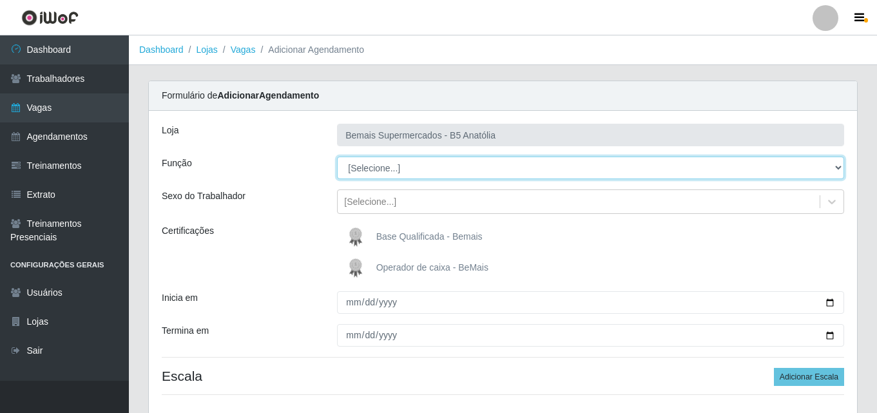
click at [837, 170] on select "[Selecione...] ASG ASG + ASG ++ Auxiliar de Estacionamento Auxiliar de Estacion…" at bounding box center [590, 168] width 507 height 23
select select "70"
click at [337, 157] on select "[Selecione...] ASG ASG + ASG ++ Auxiliar de Estacionamento Auxiliar de Estacion…" at bounding box center [590, 168] width 507 height 23
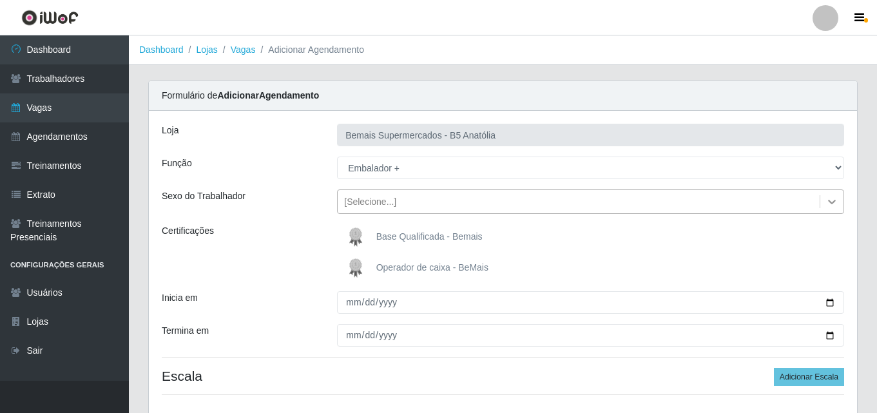
click at [833, 204] on icon at bounding box center [832, 202] width 8 height 5
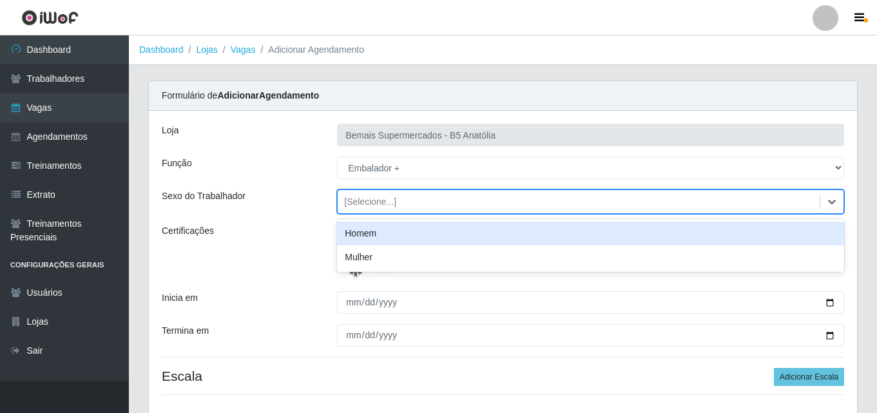
click at [440, 231] on div "Homem" at bounding box center [590, 234] width 507 height 24
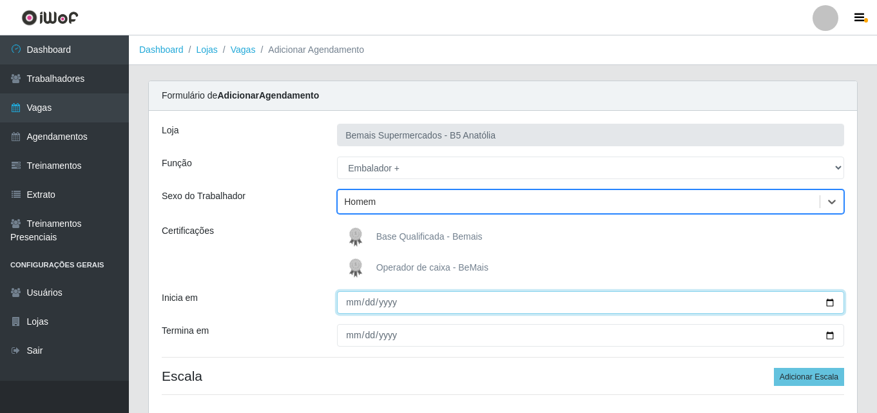
drag, startPoint x: 832, startPoint y: 305, endPoint x: 824, endPoint y: 305, distance: 8.4
click at [833, 306] on input "Inicia em" at bounding box center [590, 302] width 507 height 23
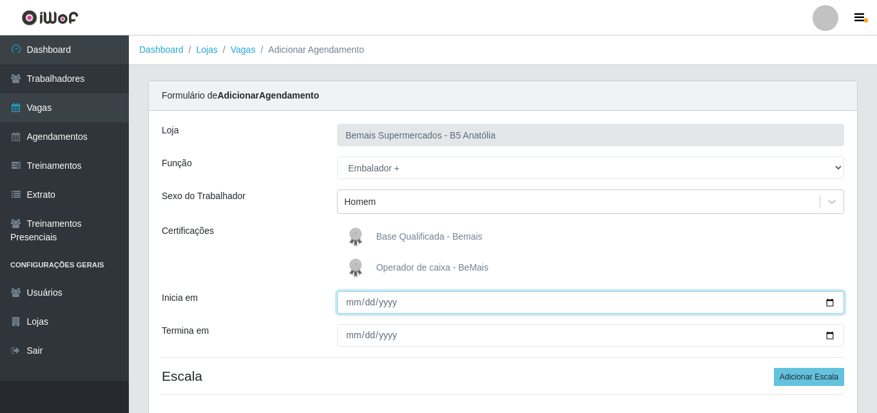
type input "[DATE]"
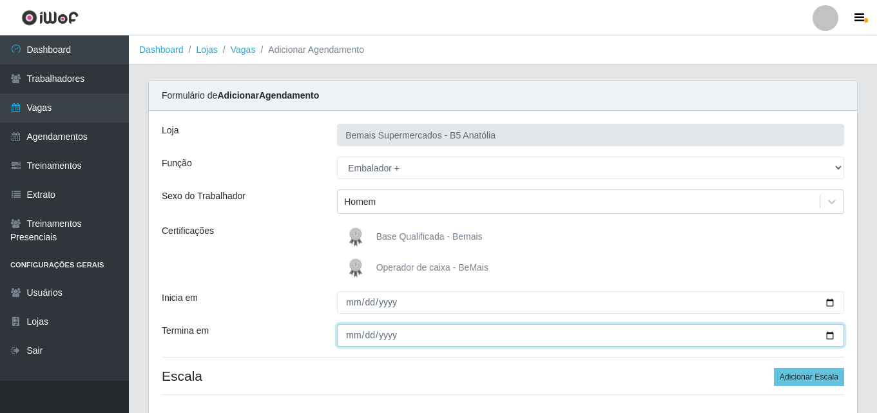
click at [827, 339] on input "Termina em" at bounding box center [590, 335] width 507 height 23
type input "[DATE]"
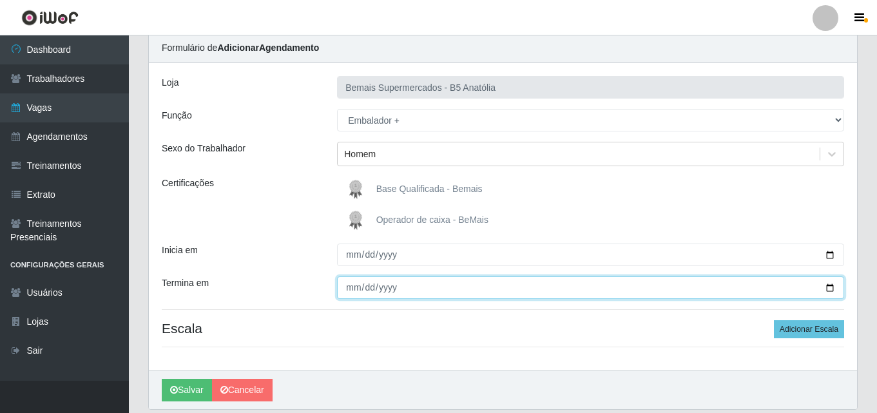
scroll to position [92, 0]
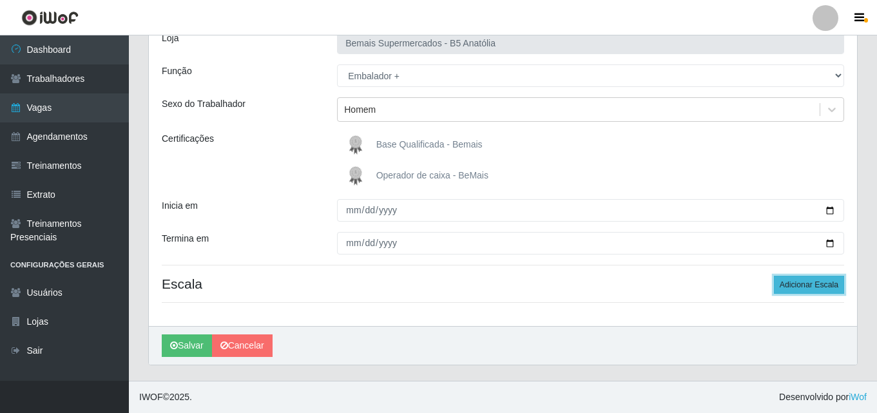
click at [806, 282] on button "Adicionar Escala" at bounding box center [809, 285] width 70 height 18
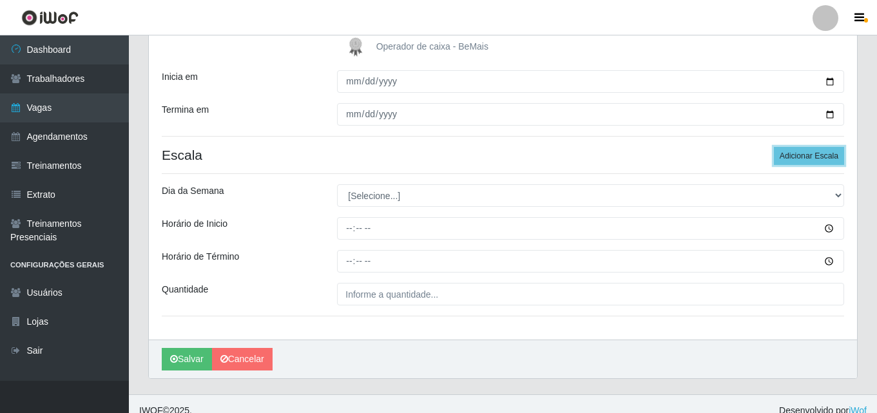
scroll to position [235, 0]
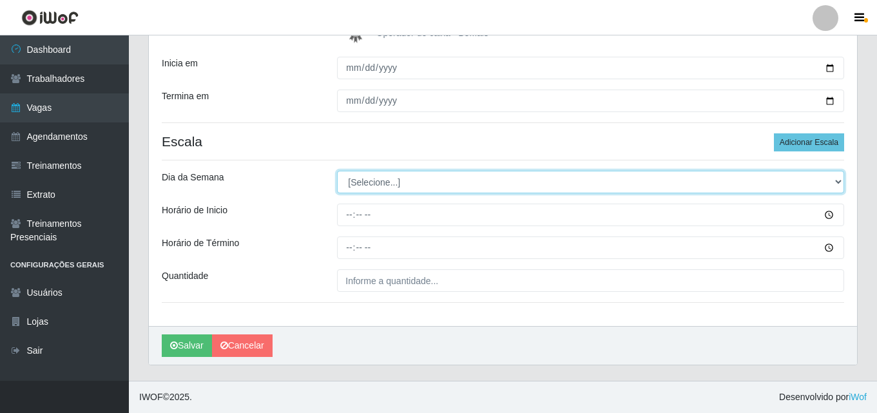
drag, startPoint x: 840, startPoint y: 184, endPoint x: 833, endPoint y: 186, distance: 7.2
click at [840, 184] on select "[Selecione...] Segunda Terça Quarta Quinta Sexta Sábado Domingo" at bounding box center [590, 182] width 507 height 23
select select "0"
click at [337, 171] on select "[Selecione...] Segunda Terça Quarta Quinta Sexta Sábado Domingo" at bounding box center [590, 182] width 507 height 23
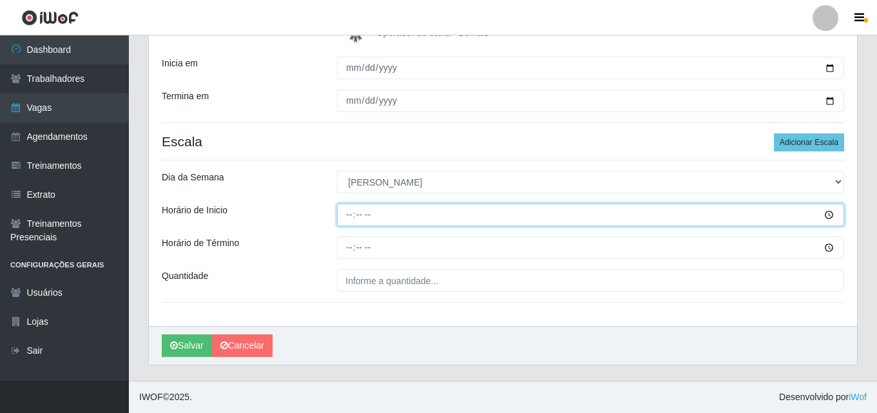
click at [348, 216] on input "Horário de Inicio" at bounding box center [590, 215] width 507 height 23
type input "09:00"
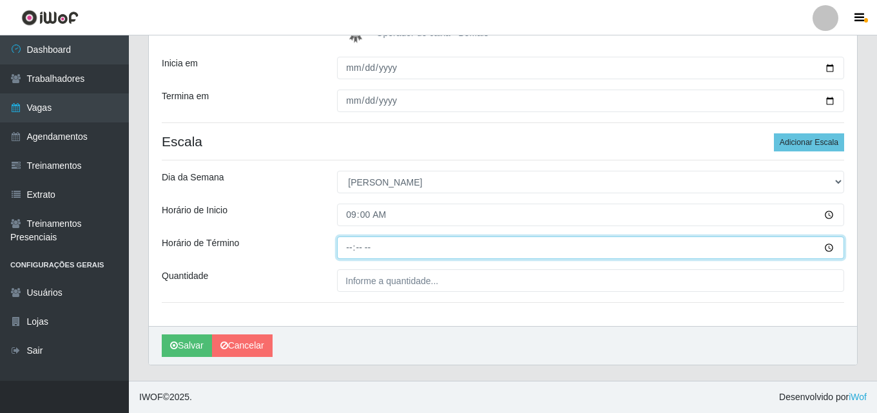
click at [352, 246] on input "Horário de Término" at bounding box center [590, 248] width 507 height 23
type input "15:00"
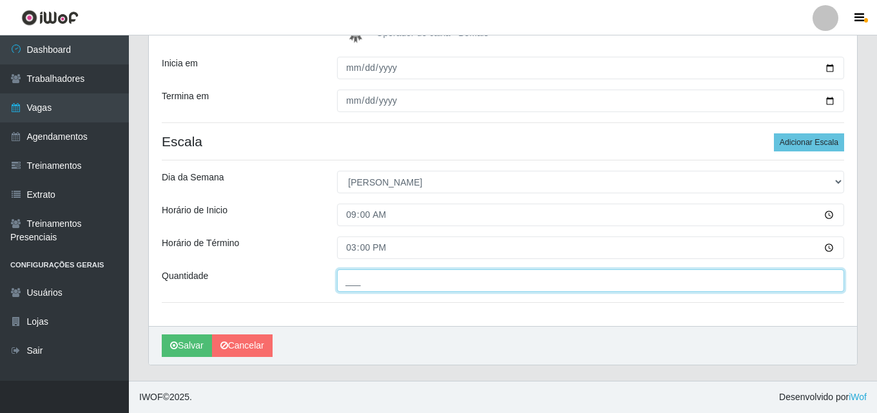
click at [385, 284] on input "___" at bounding box center [590, 280] width 507 height 23
type input "01_"
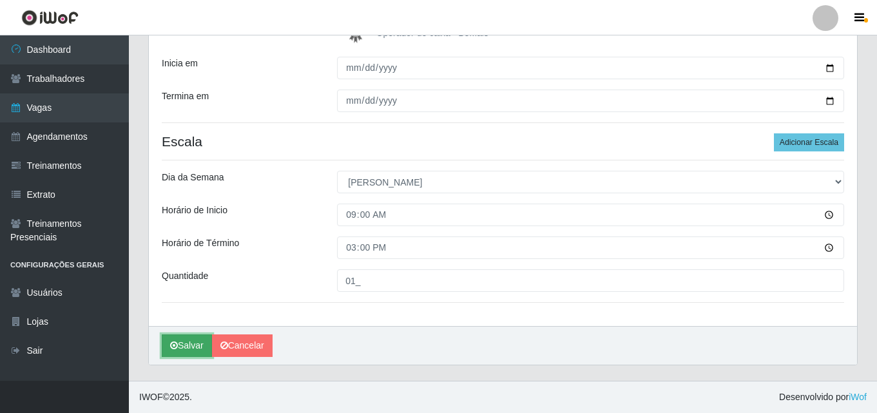
click at [190, 351] on button "Salvar" at bounding box center [187, 346] width 50 height 23
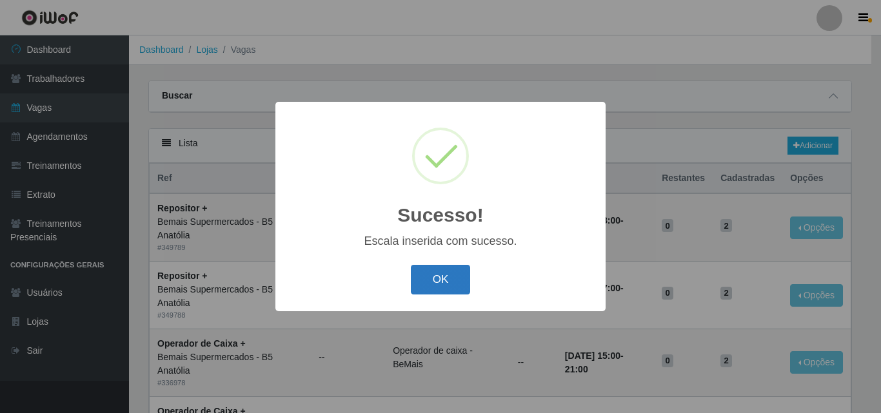
click at [447, 288] on button "OK" at bounding box center [441, 280] width 60 height 30
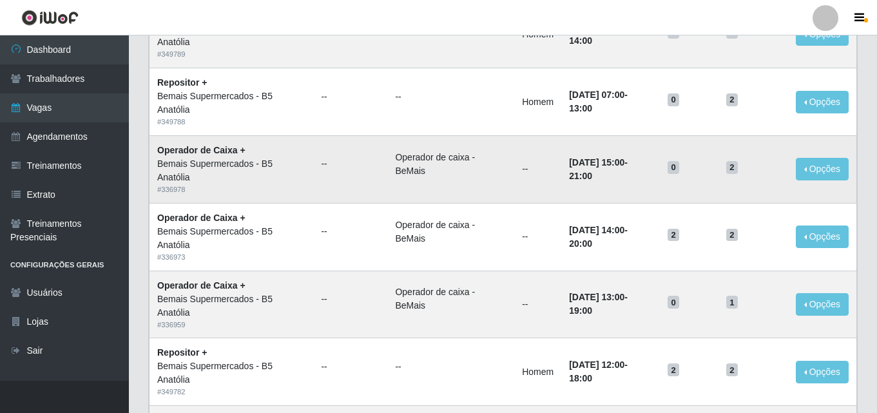
scroll to position [258, 0]
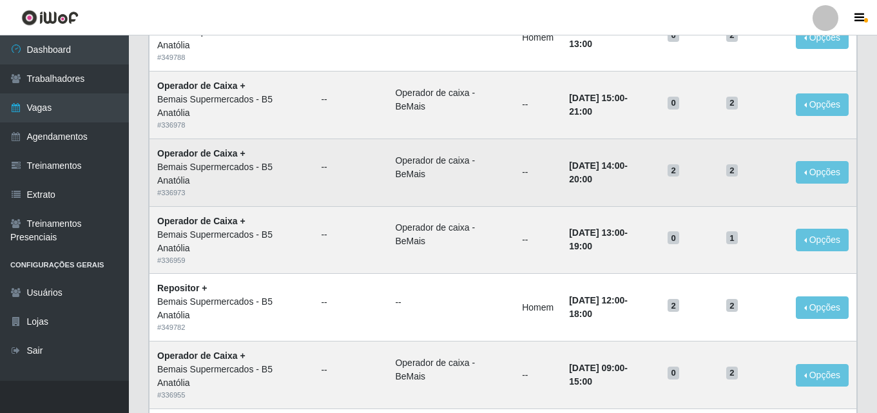
click at [293, 171] on div "Bemais Supermercados - B5 Anatólia" at bounding box center [231, 174] width 148 height 27
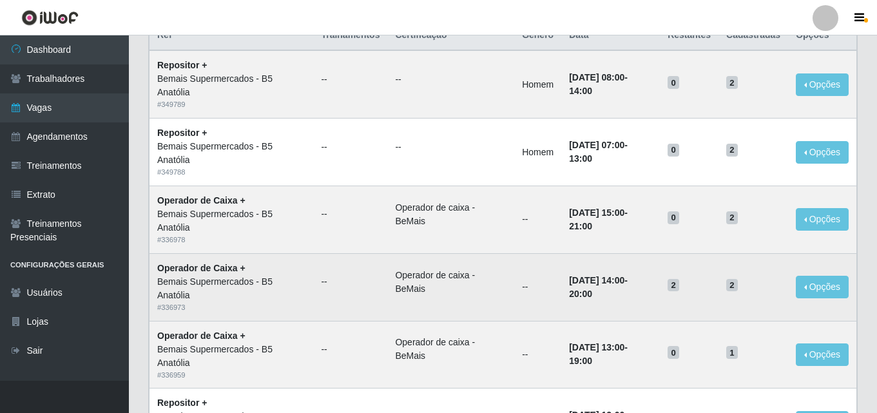
scroll to position [0, 0]
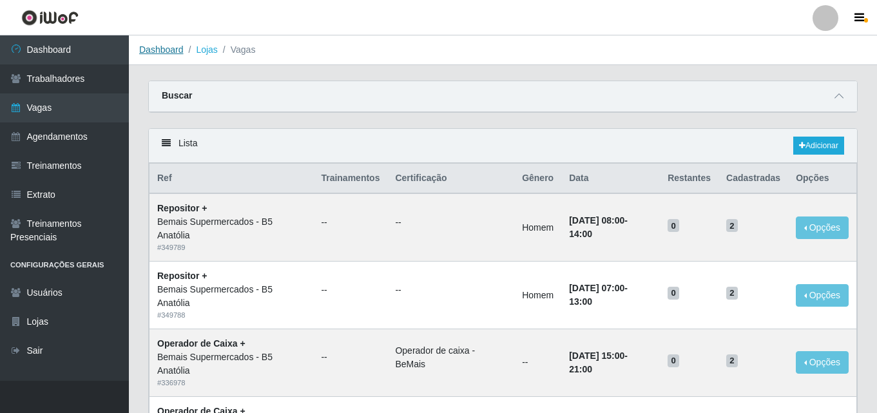
click at [166, 50] on link "Dashboard" at bounding box center [161, 49] width 44 height 10
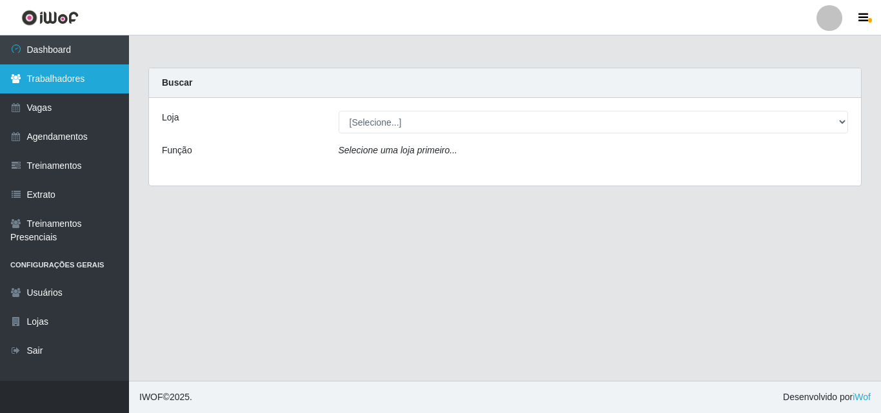
click at [74, 79] on link "Trabalhadores" at bounding box center [64, 78] width 129 height 29
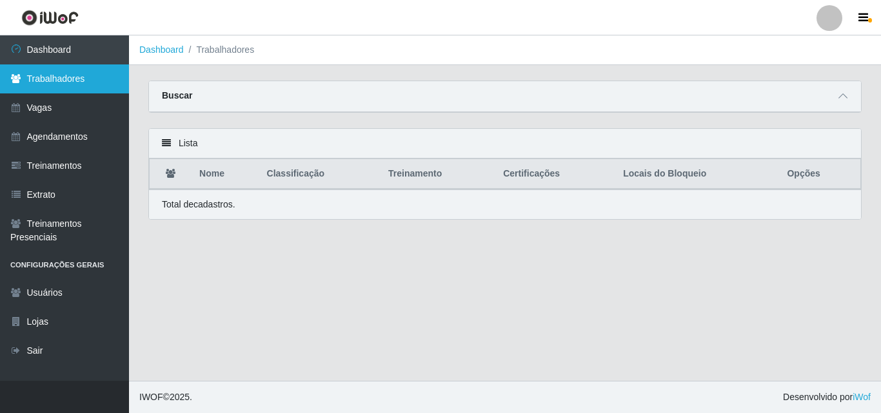
drag, startPoint x: 71, startPoint y: 77, endPoint x: 124, endPoint y: 67, distance: 54.4
click at [72, 77] on link "Trabalhadores" at bounding box center [64, 78] width 129 height 29
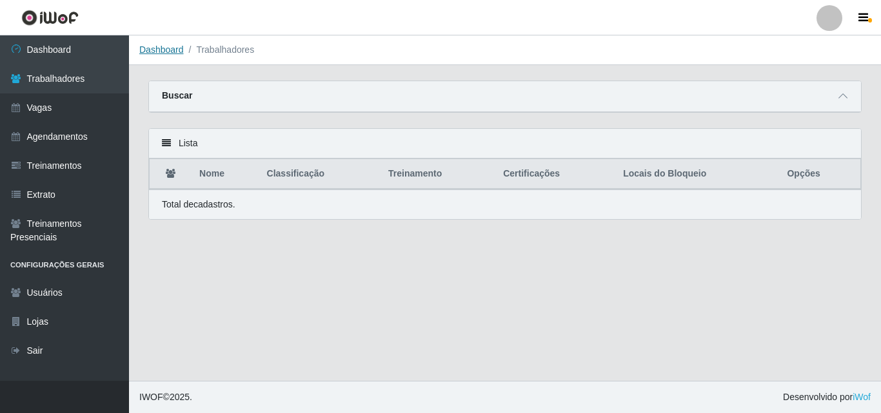
click at [170, 54] on link "Dashboard" at bounding box center [161, 49] width 44 height 10
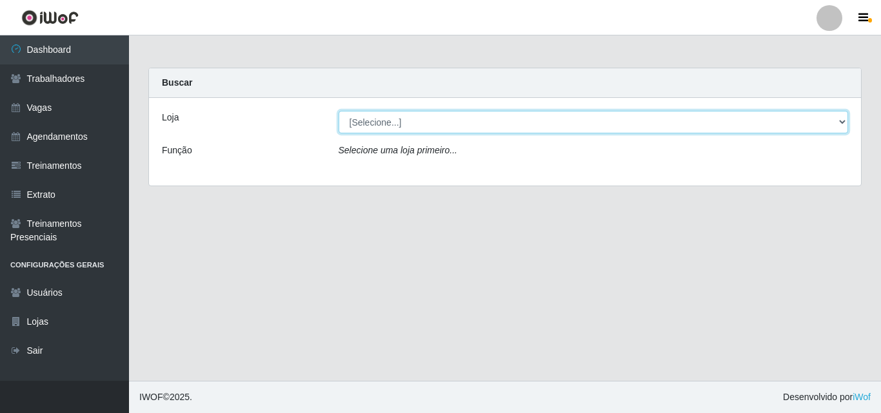
click at [842, 124] on select "[Selecione...] Bemais Supermercados - B5 Anatólia" at bounding box center [593, 122] width 510 height 23
select select "405"
click at [338, 111] on select "[Selecione...] Bemais Supermercados - B5 Anatólia" at bounding box center [593, 122] width 510 height 23
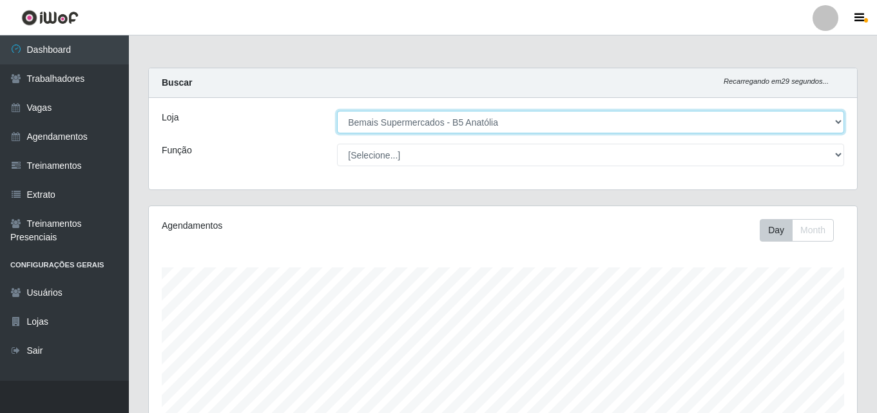
scroll to position [268, 708]
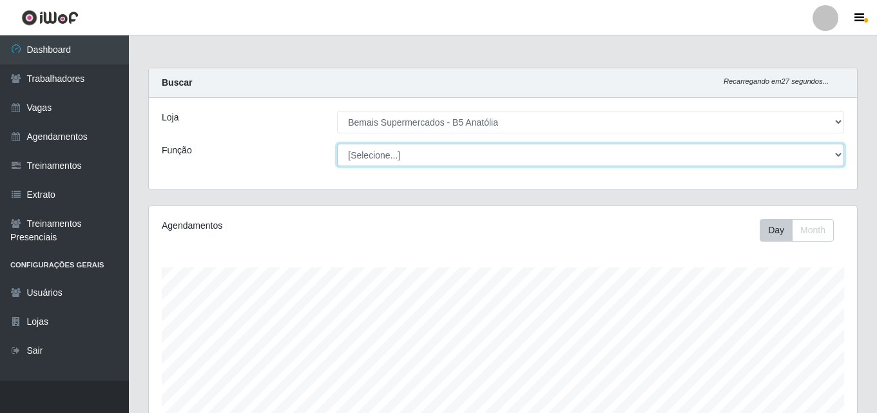
click at [837, 155] on select "[Selecione...] ASG ASG + ASG ++ Auxiliar de Estacionamento Auxiliar de Estacion…" at bounding box center [590, 155] width 507 height 23
select select "82"
click at [337, 144] on select "[Selecione...] ASG ASG + ASG ++ Auxiliar de Estacionamento Auxiliar de Estacion…" at bounding box center [590, 155] width 507 height 23
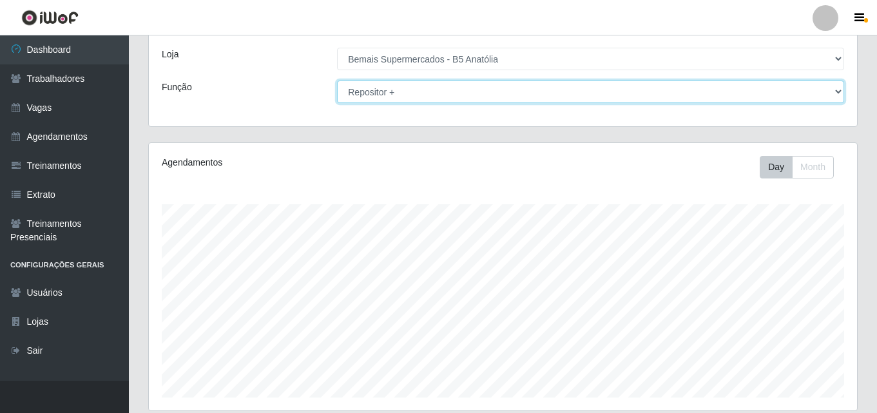
scroll to position [0, 0]
